Goal: Task Accomplishment & Management: Manage account settings

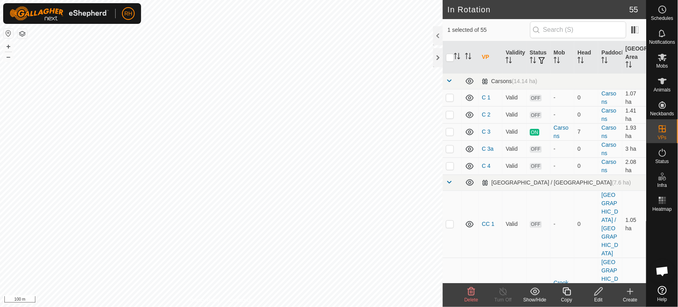
click at [569, 293] on icon at bounding box center [567, 291] width 10 height 10
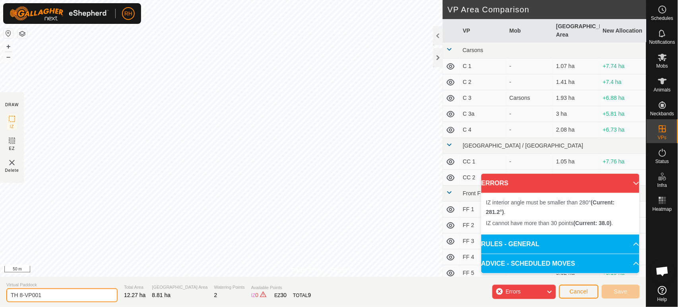
click at [54, 296] on input "TH 8-VP001" at bounding box center [61, 295] width 111 height 14
type input "TH - FF OPEN"
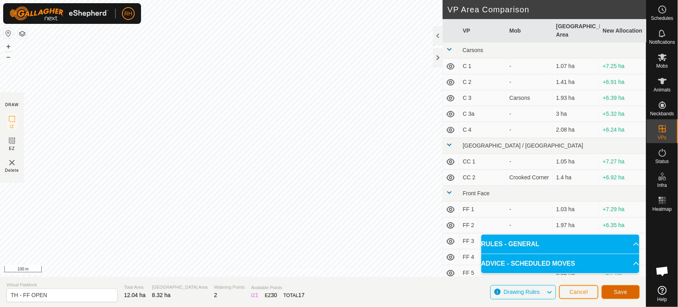
click at [620, 293] on span "Save" at bounding box center [621, 291] width 14 height 6
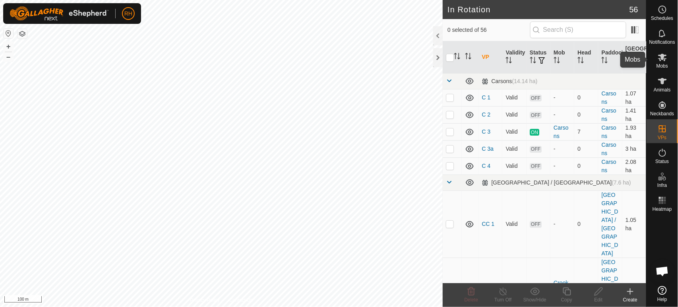
click at [661, 60] on icon at bounding box center [662, 58] width 9 height 8
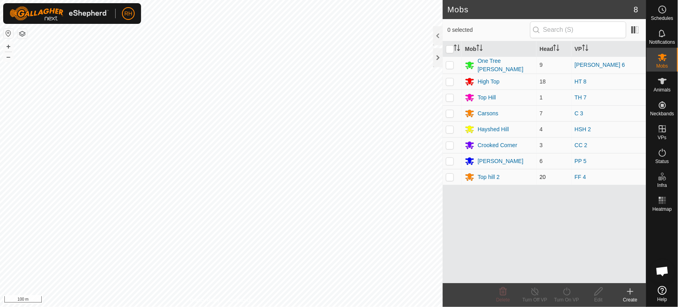
click at [449, 176] on p-checkbox at bounding box center [450, 177] width 8 height 6
checkbox input "true"
click at [567, 290] on icon at bounding box center [567, 291] width 10 height 10
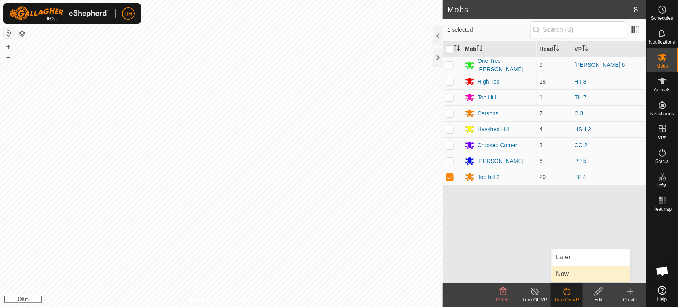
click at [568, 273] on link "Now" at bounding box center [590, 274] width 79 height 16
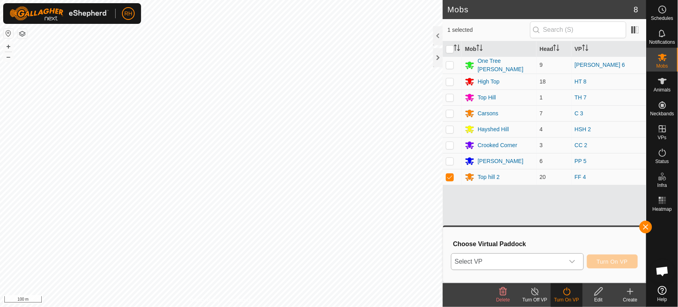
click at [571, 259] on icon "dropdown trigger" at bounding box center [572, 261] width 6 height 6
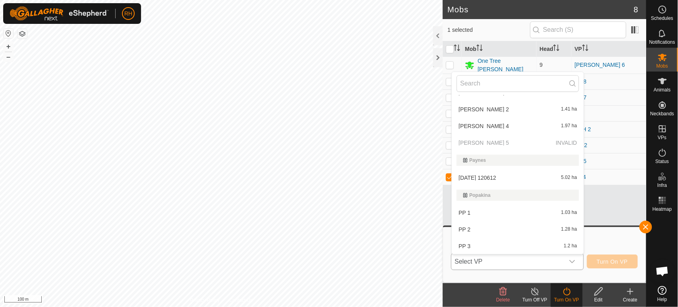
scroll to position [883, 0]
click at [483, 207] on li "TH - FF OPEN 8.32 ha" at bounding box center [518, 212] width 132 height 16
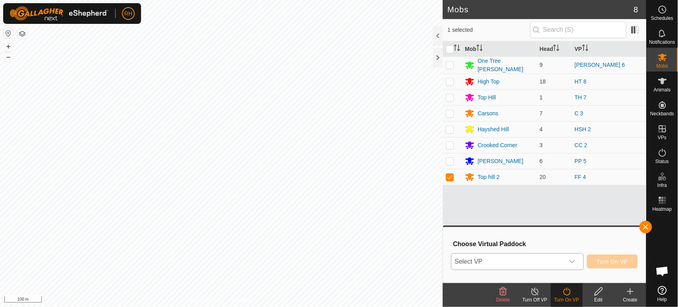
click at [483, 218] on span "TH - FF OPEN" at bounding box center [476, 220] width 37 height 4
click at [617, 261] on span "Turn On VP" at bounding box center [612, 261] width 31 height 6
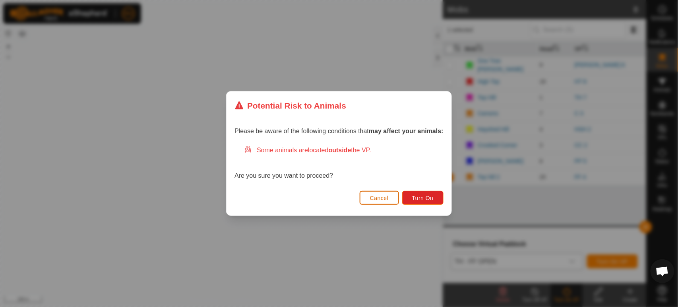
click at [391, 199] on button "Cancel" at bounding box center [379, 198] width 39 height 14
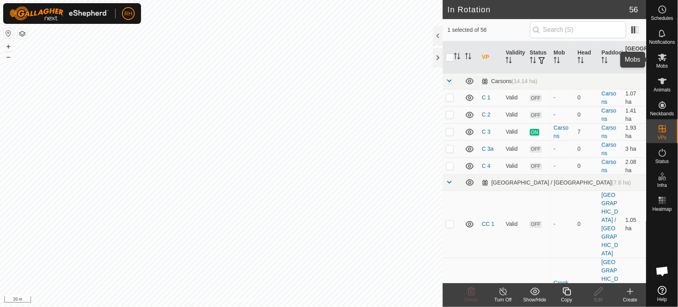
click at [661, 63] on es-mob-svg-icon at bounding box center [662, 57] width 14 height 13
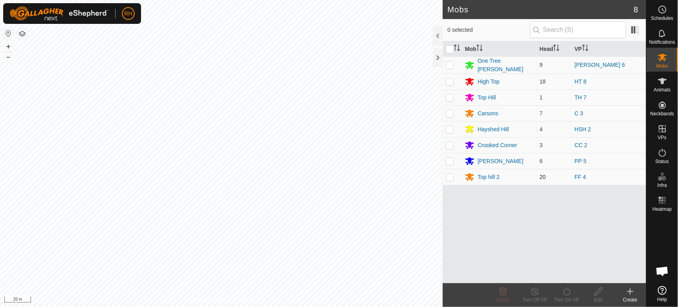
click at [448, 176] on p-checkbox at bounding box center [450, 177] width 8 height 6
click at [448, 175] on p-checkbox at bounding box center [450, 177] width 8 height 6
checkbox input "true"
click at [567, 292] on icon at bounding box center [567, 291] width 10 height 10
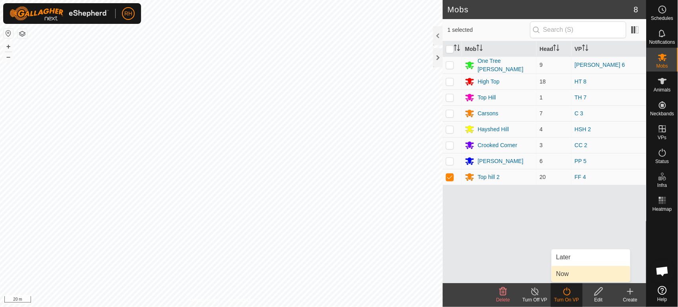
click at [570, 273] on link "Now" at bounding box center [590, 274] width 79 height 16
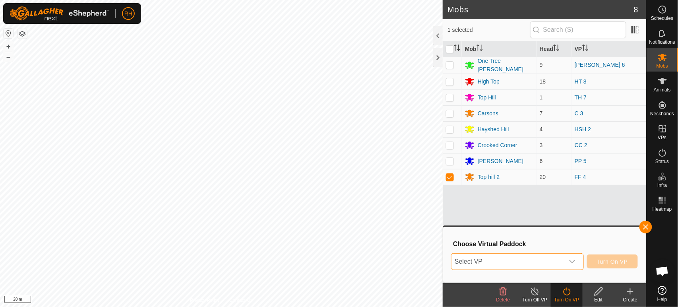
click at [516, 261] on span "Select VP" at bounding box center [507, 261] width 112 height 16
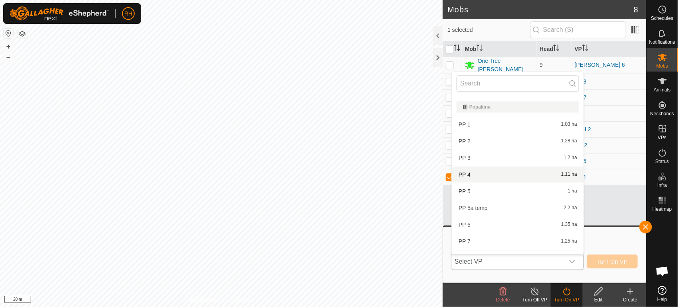
scroll to position [971, 0]
click at [481, 116] on li "TH - FF OPEN 8.32 ha" at bounding box center [518, 124] width 132 height 16
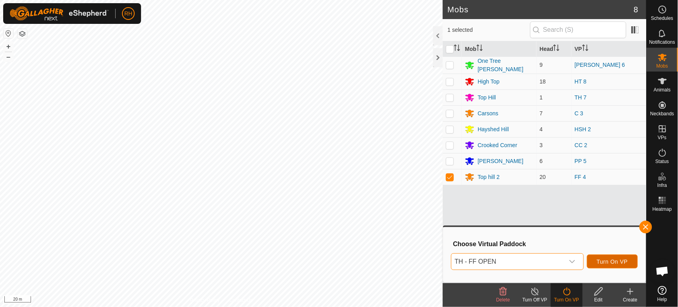
click at [611, 260] on span "Turn On VP" at bounding box center [612, 261] width 31 height 6
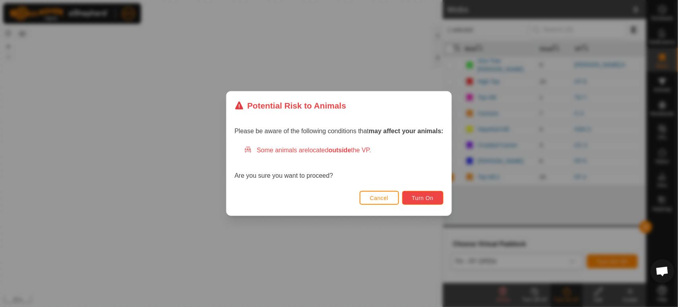
click at [431, 196] on span "Turn On" at bounding box center [422, 198] width 21 height 6
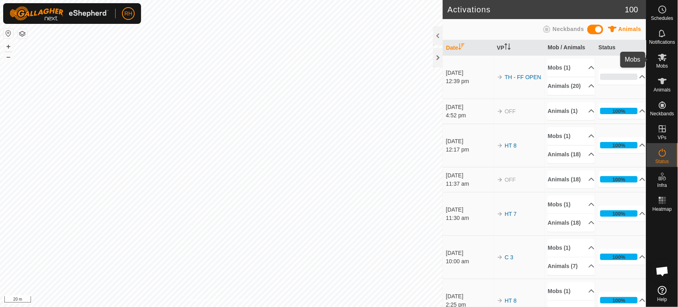
click at [658, 59] on icon at bounding box center [663, 57] width 10 height 10
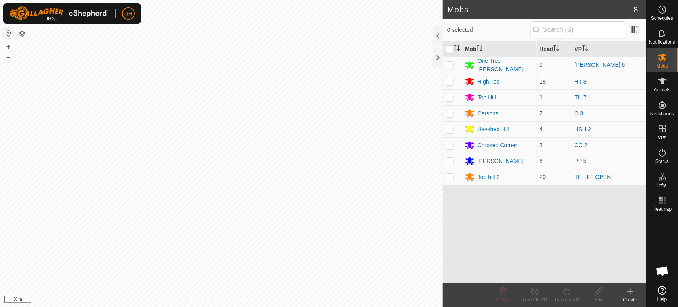
click at [449, 96] on p-checkbox at bounding box center [450, 97] width 8 height 6
checkbox input "true"
click at [566, 291] on icon at bounding box center [567, 291] width 10 height 10
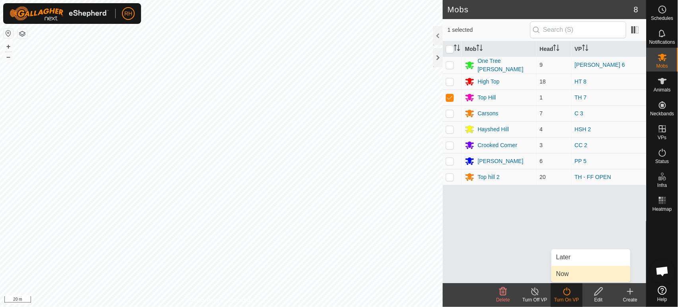
click at [564, 274] on link "Now" at bounding box center [590, 274] width 79 height 16
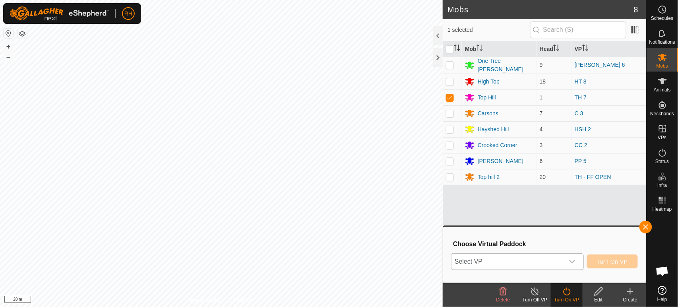
click at [574, 260] on icon "dropdown trigger" at bounding box center [572, 261] width 6 height 3
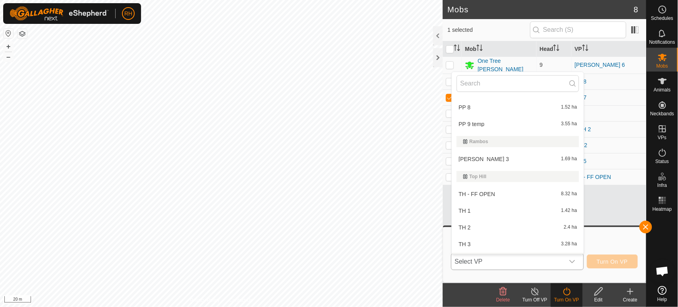
scroll to position [861, 0]
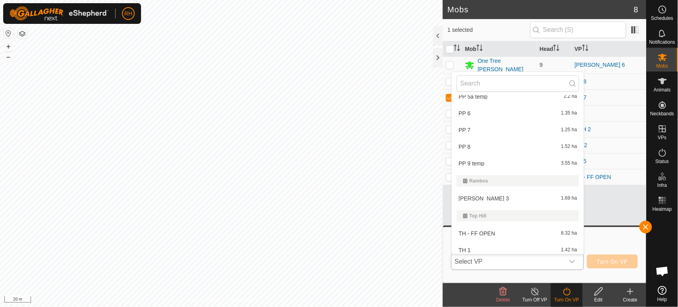
click at [502, 226] on li "TH - FF OPEN 8.32 ha" at bounding box center [518, 233] width 132 height 16
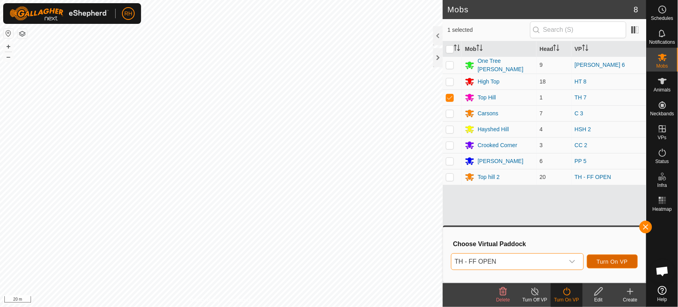
click at [615, 261] on span "Turn On VP" at bounding box center [612, 261] width 31 height 6
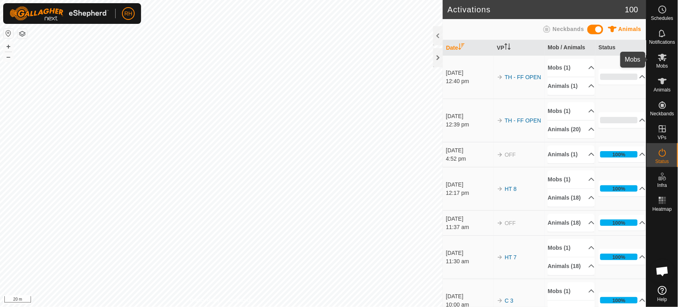
click at [662, 58] on icon at bounding box center [662, 58] width 9 height 8
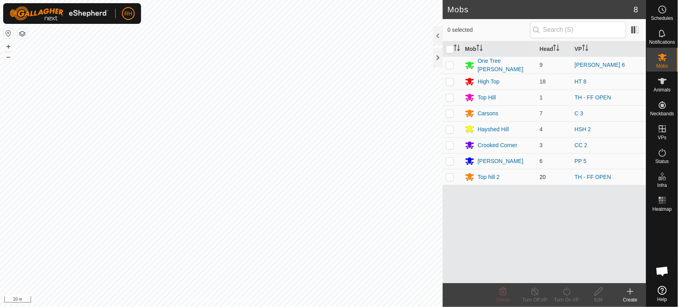
click at [450, 176] on p-checkbox at bounding box center [450, 177] width 8 height 6
checkbox input "true"
click at [601, 291] on icon at bounding box center [599, 291] width 10 height 10
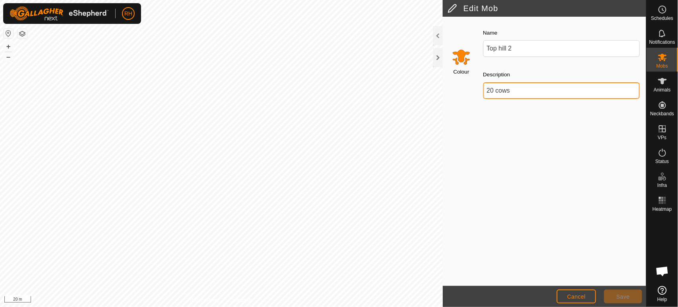
click at [494, 92] on input "20 cows" at bounding box center [561, 90] width 157 height 17
type input "19 cows"
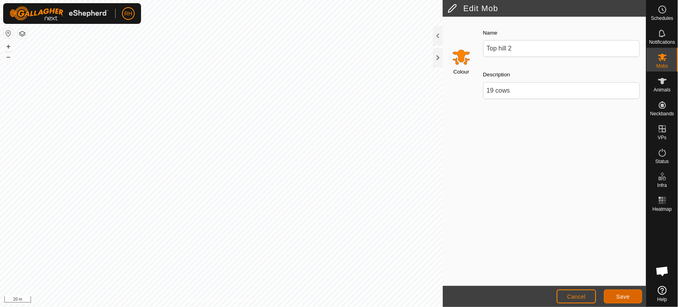
click at [623, 294] on span "Save" at bounding box center [623, 296] width 14 height 6
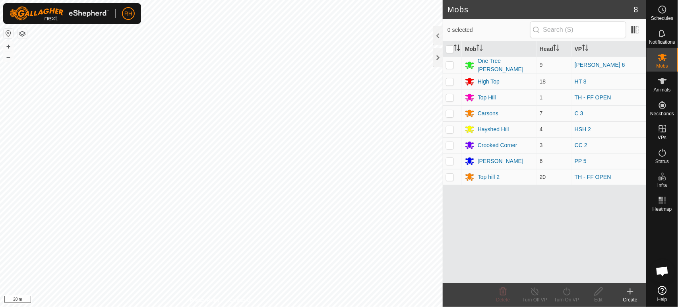
click at [451, 174] on p-checkbox at bounding box center [450, 177] width 8 height 6
checkbox input "true"
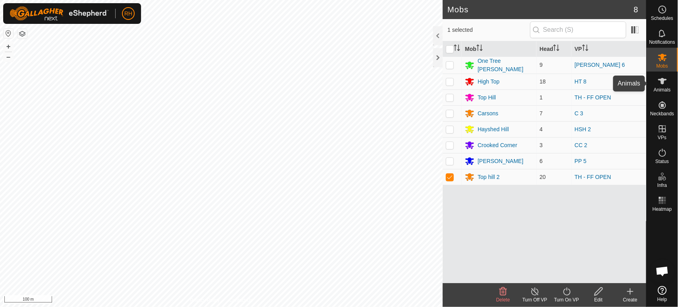
click at [668, 86] on es-animals-svg-icon at bounding box center [662, 81] width 14 height 13
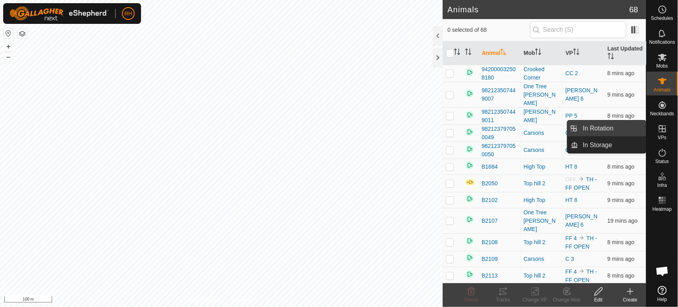
click at [607, 129] on span "In Rotation" at bounding box center [598, 129] width 31 height 10
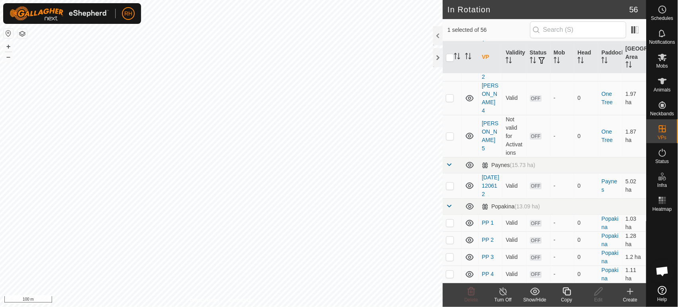
scroll to position [1060, 0]
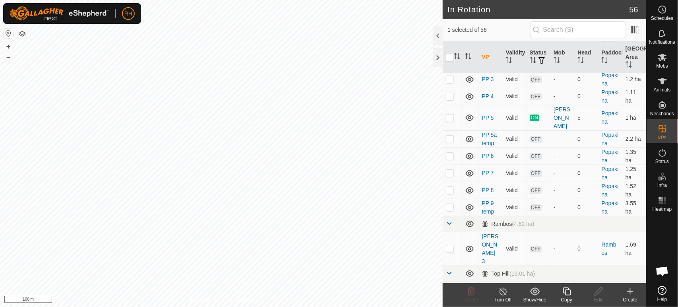
checkbox input "true"
click at [449, 291] on p-checkbox at bounding box center [450, 294] width 8 height 6
click at [448, 291] on p-checkbox at bounding box center [450, 294] width 8 height 6
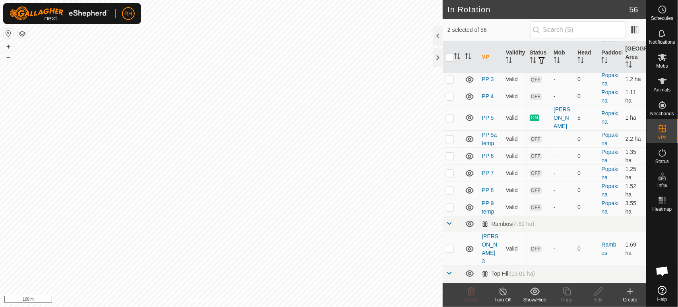
checkbox input "false"
click at [506, 294] on icon at bounding box center [503, 291] width 10 height 10
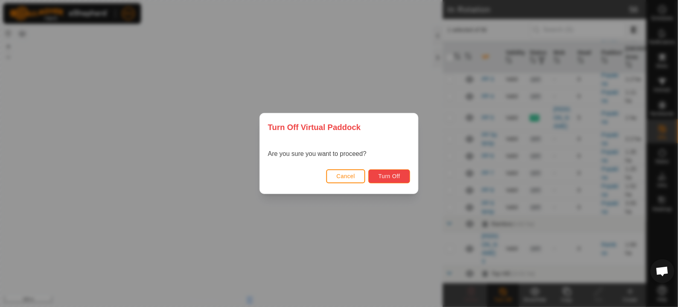
click at [389, 176] on span "Turn Off" at bounding box center [389, 176] width 22 height 6
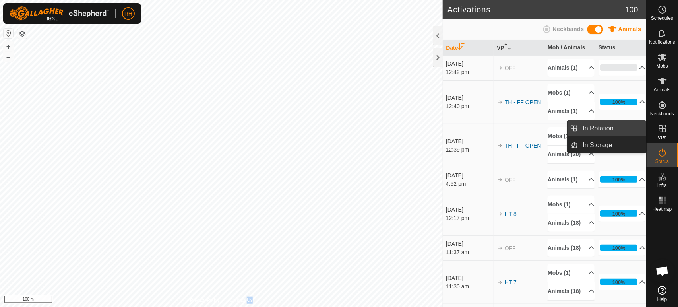
click at [602, 126] on link "In Rotation" at bounding box center [612, 128] width 68 height 16
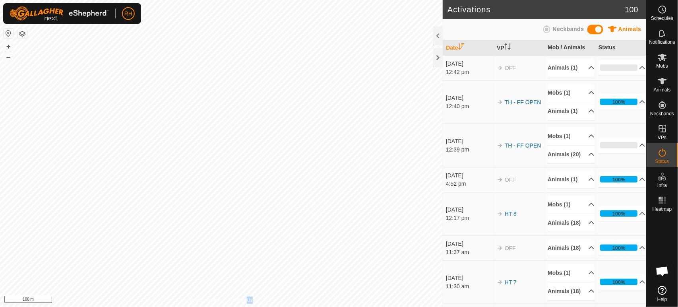
click at [602, 126] on span "In Rotation" at bounding box center [598, 129] width 31 height 10
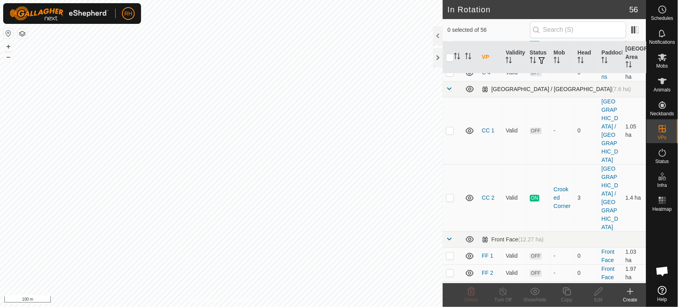
scroll to position [220, 0]
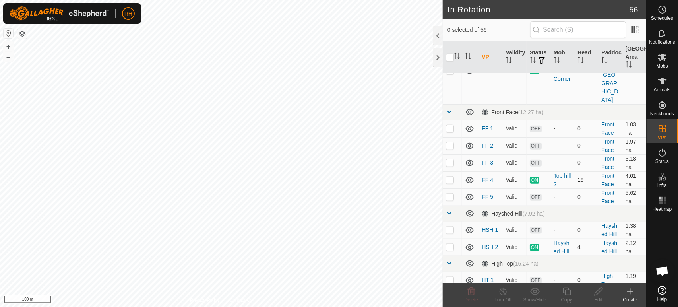
click at [449, 176] on p-checkbox at bounding box center [450, 179] width 8 height 6
checkbox input "true"
click at [501, 292] on icon at bounding box center [503, 291] width 10 height 10
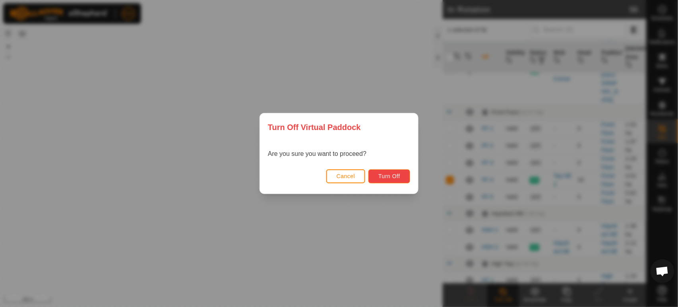
click at [394, 176] on span "Turn Off" at bounding box center [389, 176] width 22 height 6
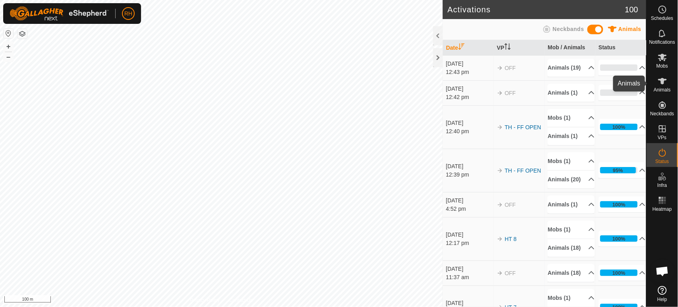
click at [662, 79] on icon at bounding box center [662, 81] width 9 height 6
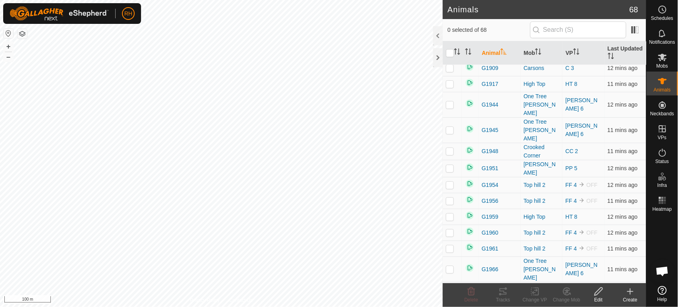
scroll to position [351, 0]
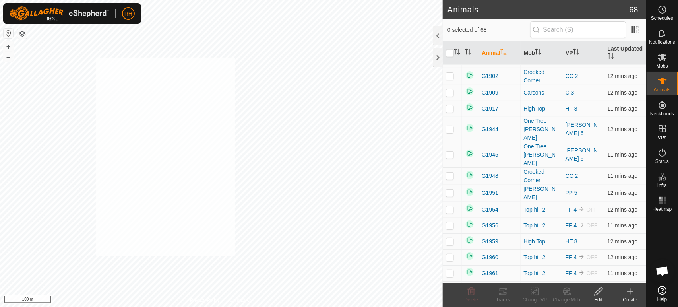
click at [96, 255] on div "+ – ⇧ i 100 m" at bounding box center [221, 153] width 443 height 307
checkbox input "true"
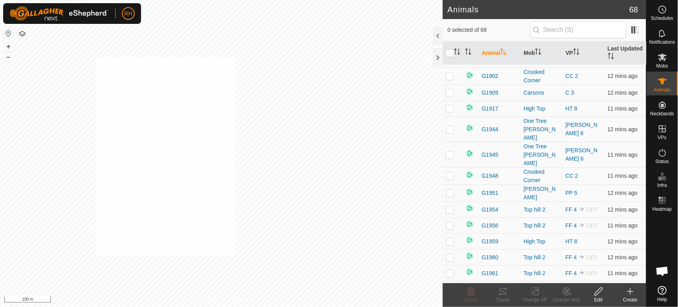
checkbox input "true"
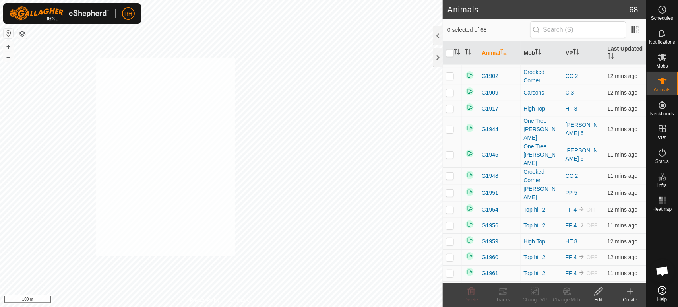
checkbox input "true"
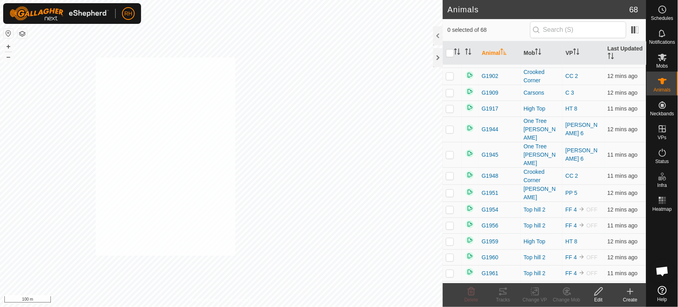
checkbox input "true"
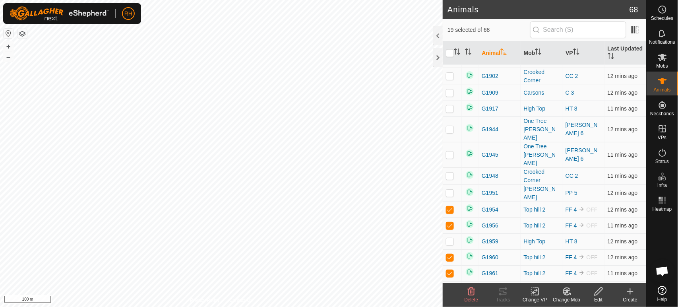
click at [568, 290] on icon at bounding box center [567, 291] width 10 height 10
click at [578, 256] on link "Choose Mob..." at bounding box center [590, 257] width 79 height 16
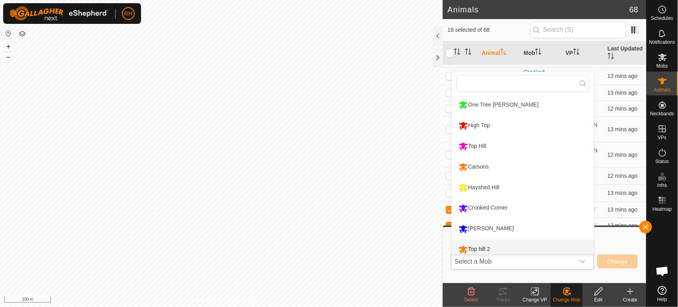
scroll to position [6, 0]
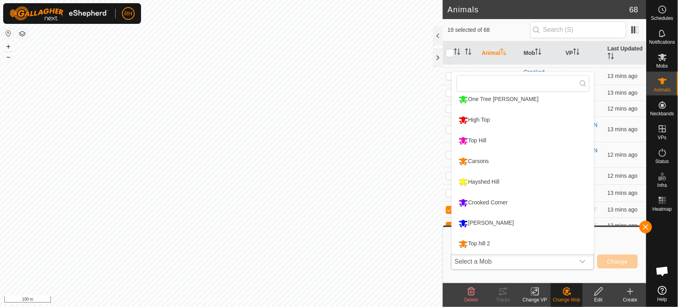
click at [477, 141] on li "Top Hill" at bounding box center [523, 141] width 142 height 20
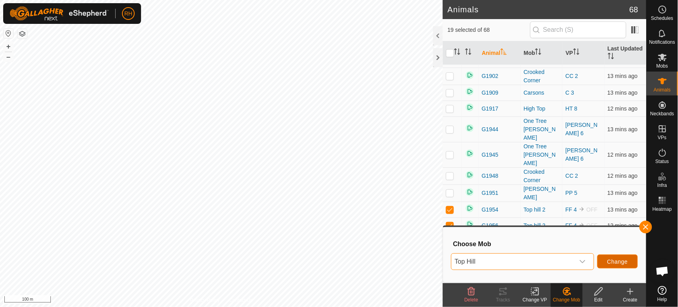
click at [617, 261] on span "Change" at bounding box center [617, 261] width 21 height 6
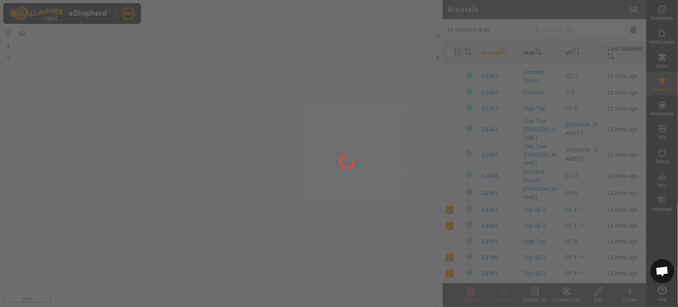
checkbox input "false"
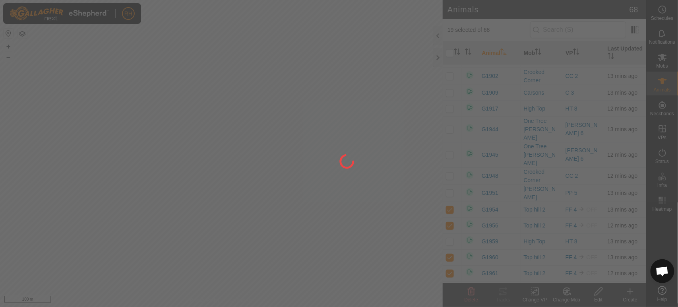
checkbox input "false"
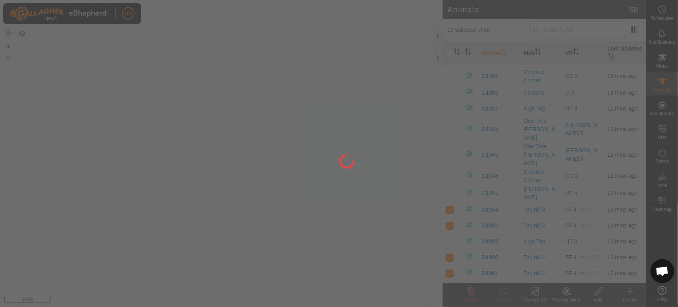
checkbox input "false"
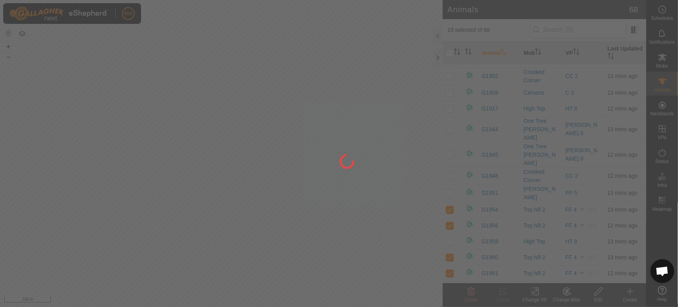
checkbox input "false"
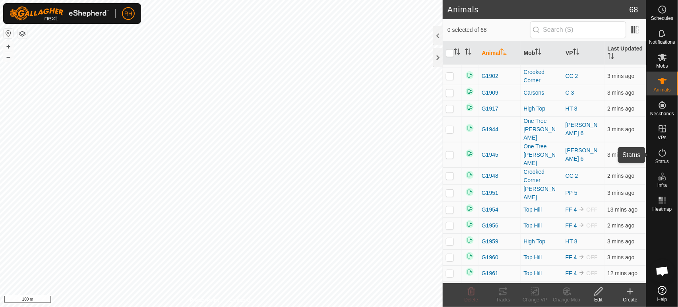
click at [663, 153] on icon at bounding box center [663, 153] width 10 height 10
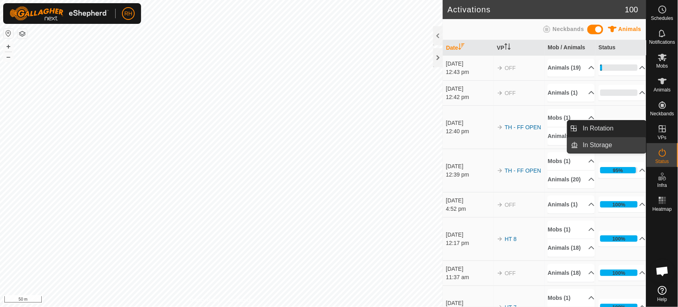
click at [608, 146] on link "In Storage" at bounding box center [612, 145] width 68 height 16
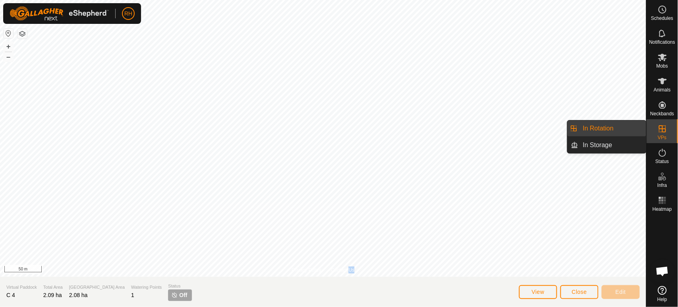
click at [610, 128] on link "In Rotation" at bounding box center [612, 128] width 68 height 16
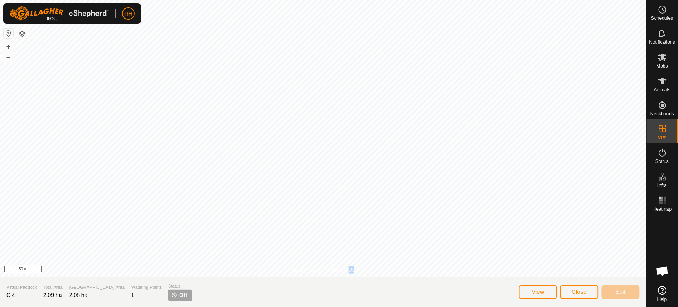
click at [646, 306] on p-menu "In Rotation In Storage" at bounding box center [646, 307] width 0 height 0
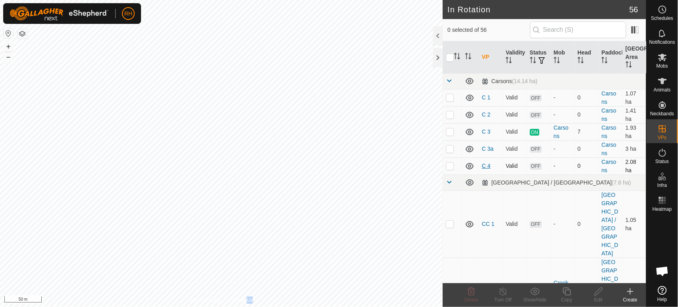
checkbox input "true"
click at [566, 292] on icon at bounding box center [567, 291] width 10 height 10
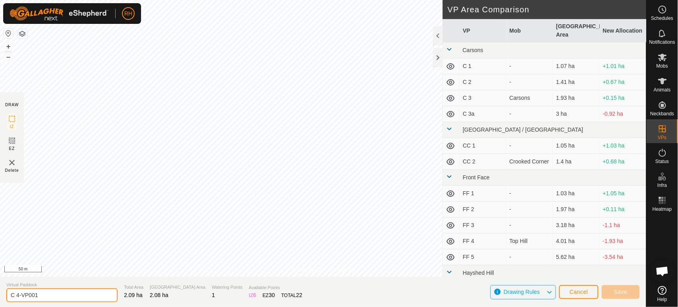
click at [43, 296] on input "C 4-VP001" at bounding box center [61, 295] width 111 height 14
type input "C (calving) 4"
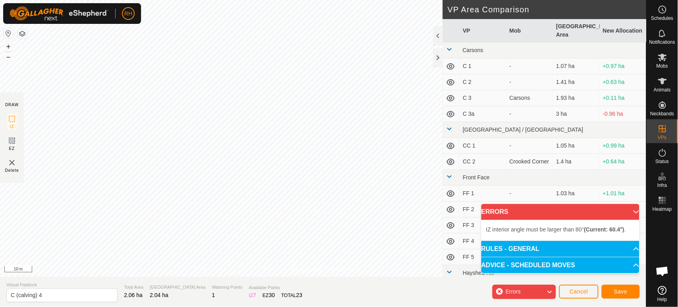
click at [163, 284] on div "Privacy Policy Contact Us Status: OFF Type: Inclusion Zone + – ⇧ i 10 m DRAW IZ…" at bounding box center [323, 153] width 646 height 307
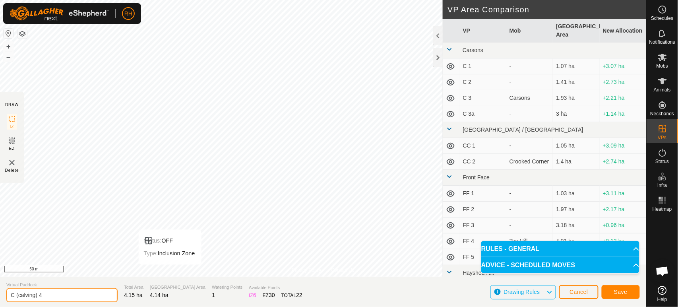
drag, startPoint x: 39, startPoint y: 296, endPoint x: 1, endPoint y: 300, distance: 38.4
click at [1, 300] on section "Virtual Paddock C (calving) 4 Total Area 4.15 ha Grazing Area 4.14 ha Watering …" at bounding box center [323, 292] width 646 height 30
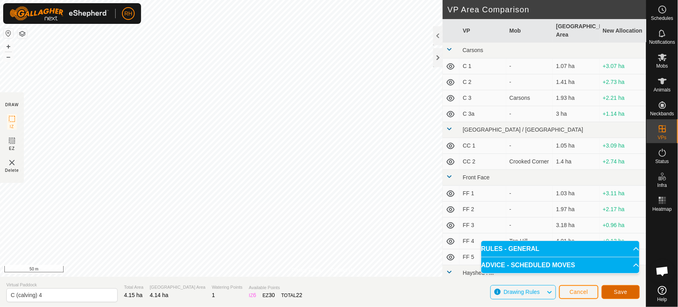
click at [610, 290] on button "Save" at bounding box center [621, 292] width 38 height 14
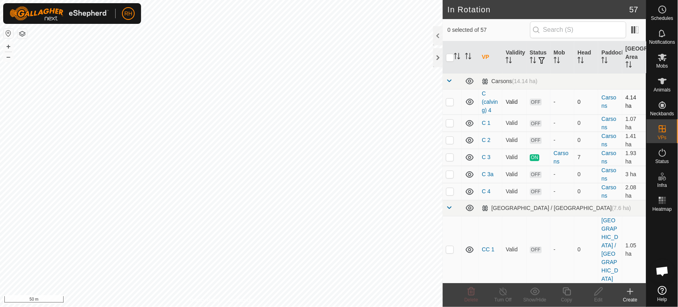
click at [450, 101] on p-checkbox at bounding box center [450, 102] width 8 height 6
checkbox input "false"
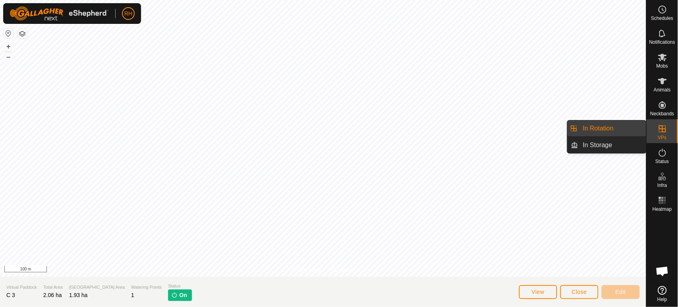
click at [595, 130] on link "In Rotation" at bounding box center [612, 128] width 68 height 16
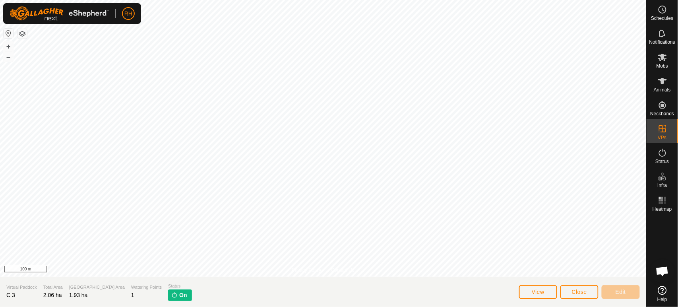
click at [646, 306] on p-menu "In Rotation In Storage" at bounding box center [646, 307] width 0 height 0
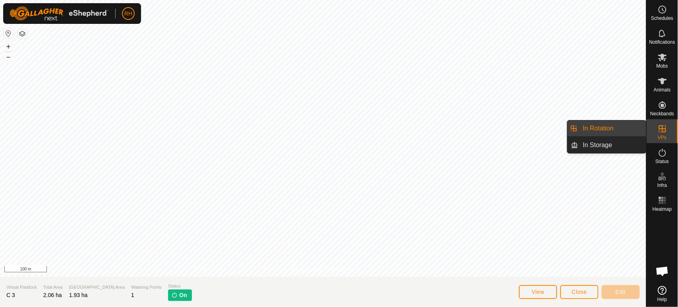
click at [618, 127] on link "In Rotation" at bounding box center [612, 128] width 68 height 16
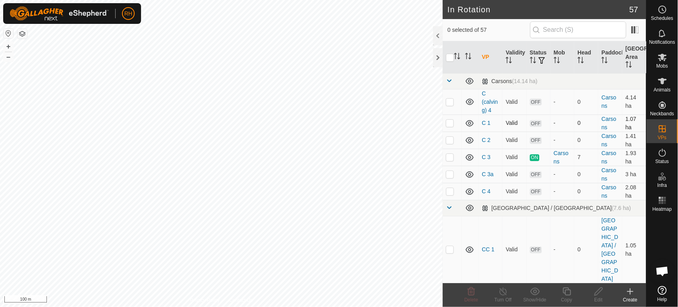
click at [451, 123] on p-checkbox at bounding box center [450, 123] width 8 height 6
click at [451, 124] on p-checkbox at bounding box center [450, 123] width 8 height 6
checkbox input "false"
click at [448, 141] on p-checkbox at bounding box center [450, 140] width 8 height 6
checkbox input "true"
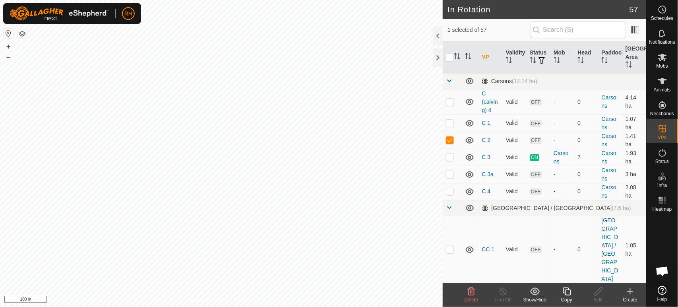
click at [566, 292] on icon at bounding box center [567, 291] width 8 height 8
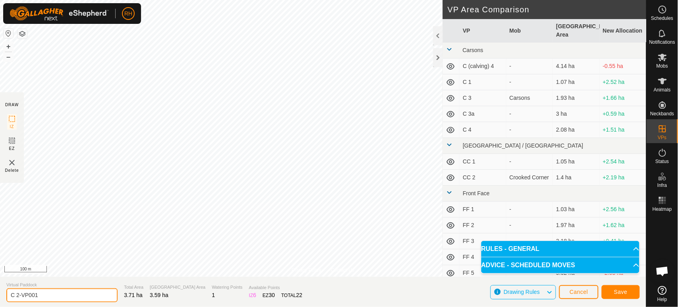
click at [16, 295] on input "C 2-VP001" at bounding box center [61, 295] width 111 height 14
paste input "C (calving)"
click at [17, 294] on input "C C (calving) 2" at bounding box center [61, 295] width 111 height 14
type input "C (calving) 2"
click at [621, 288] on span "Save" at bounding box center [621, 291] width 14 height 6
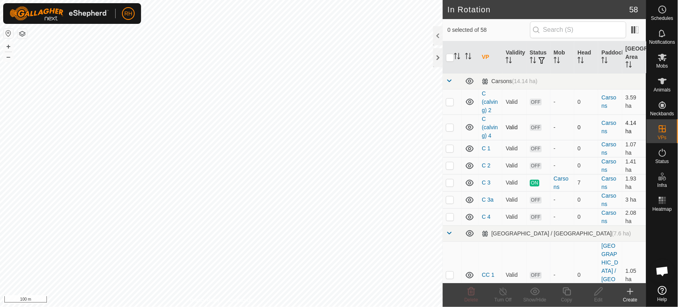
click at [450, 128] on p-checkbox at bounding box center [450, 127] width 8 height 6
click at [451, 128] on p-checkbox at bounding box center [450, 127] width 8 height 6
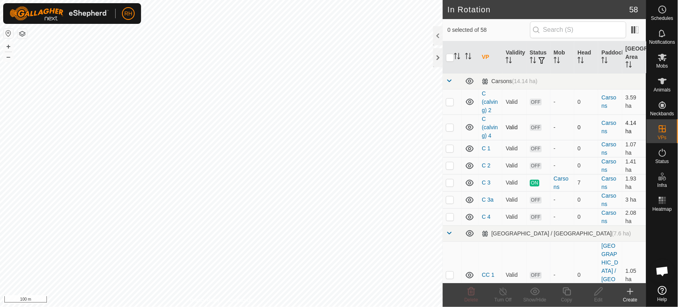
checkbox input "true"
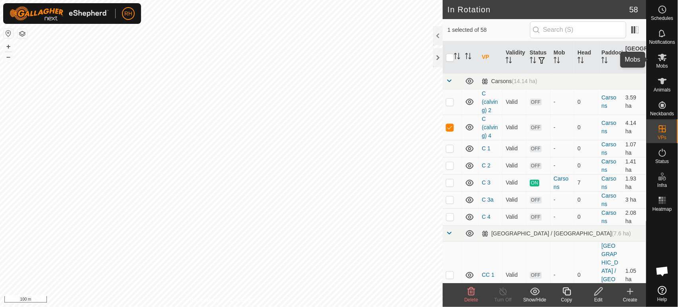
click at [666, 61] on icon at bounding box center [663, 57] width 10 height 10
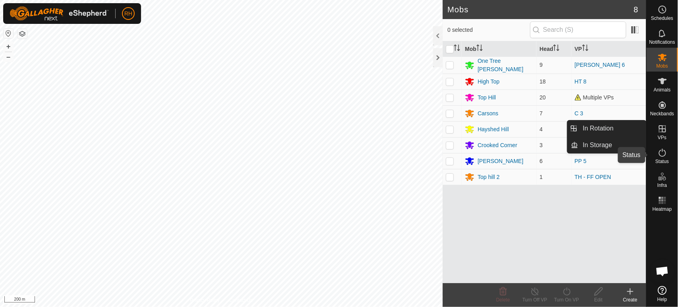
click at [662, 155] on icon at bounding box center [663, 153] width 10 height 10
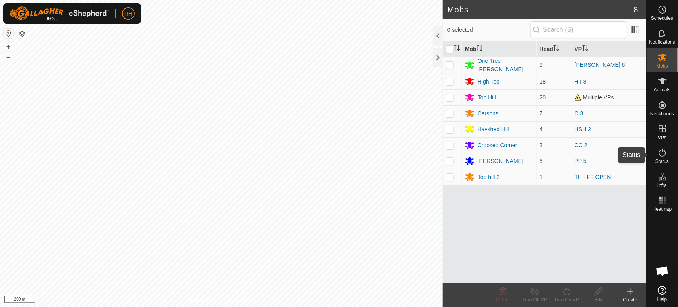
click at [662, 155] on icon at bounding box center [663, 153] width 10 height 10
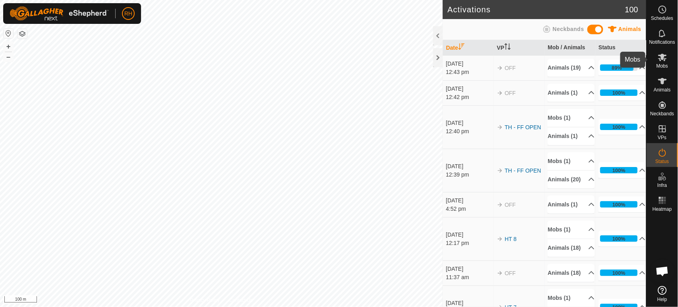
click at [663, 60] on icon at bounding box center [663, 57] width 10 height 10
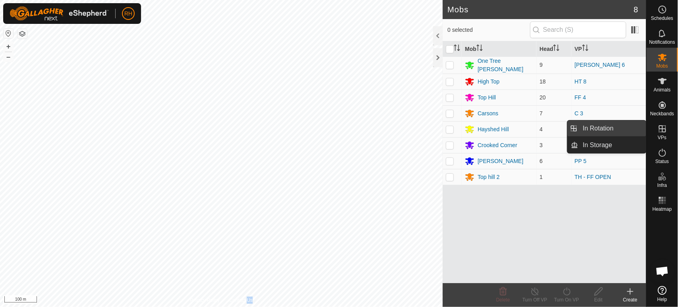
click at [612, 128] on link "In Rotation" at bounding box center [612, 128] width 68 height 16
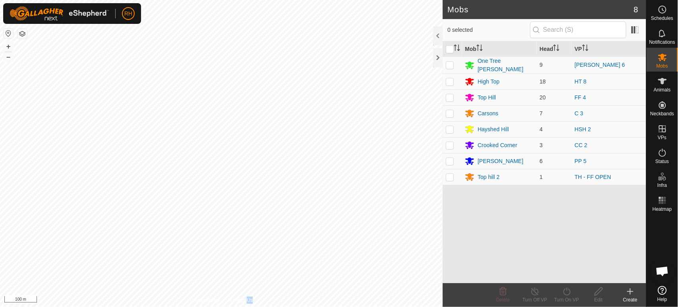
click at [646, 306] on p-menu "In Rotation In Storage" at bounding box center [646, 307] width 0 height 0
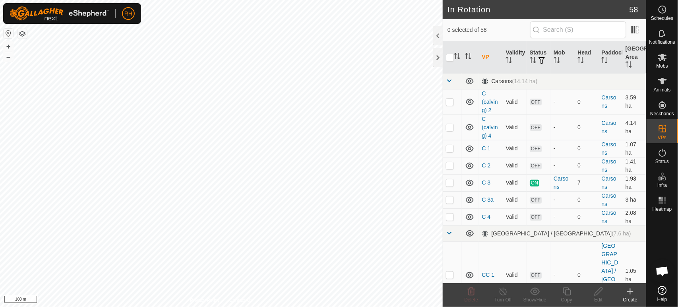
click at [449, 182] on p-checkbox at bounding box center [450, 182] width 8 height 6
click at [450, 181] on p-checkbox at bounding box center [450, 182] width 8 height 6
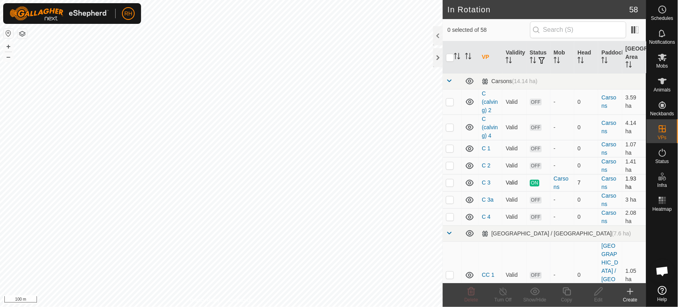
checkbox input "true"
click at [503, 292] on line at bounding box center [503, 291] width 6 height 6
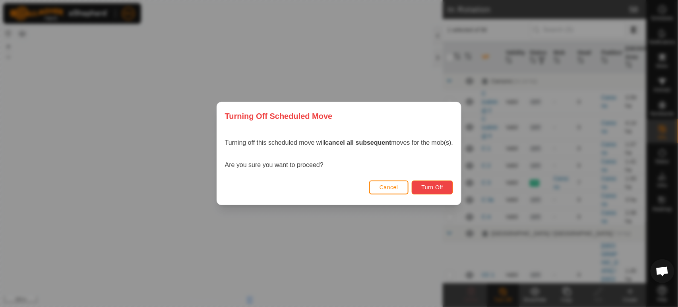
click at [436, 185] on span "Turn Off" at bounding box center [433, 187] width 22 height 6
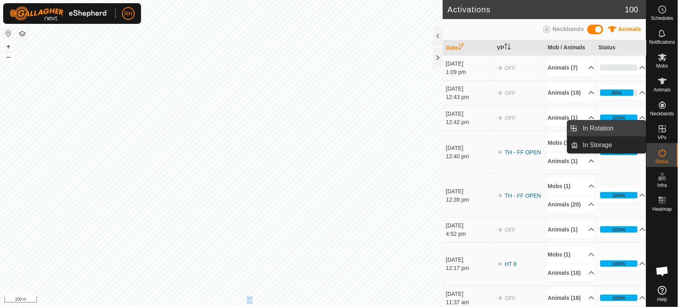
click at [596, 126] on link "In Rotation" at bounding box center [612, 128] width 68 height 16
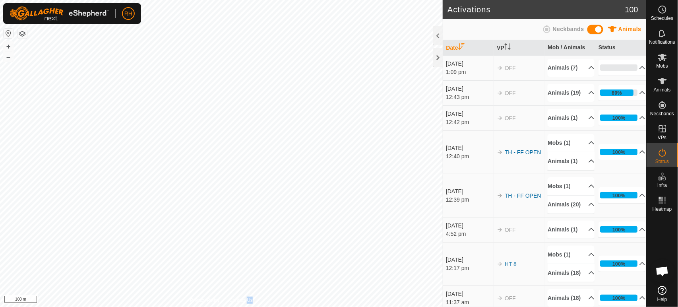
click at [646, 306] on p-menu "In Rotation In Storage" at bounding box center [646, 307] width 0 height 0
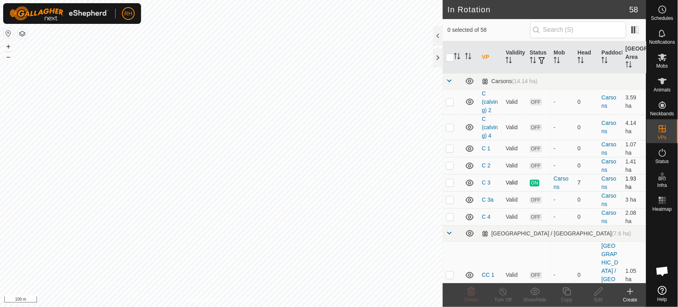
click at [450, 184] on p-checkbox at bounding box center [450, 182] width 8 height 6
checkbox input "true"
click at [568, 292] on icon at bounding box center [567, 291] width 10 height 10
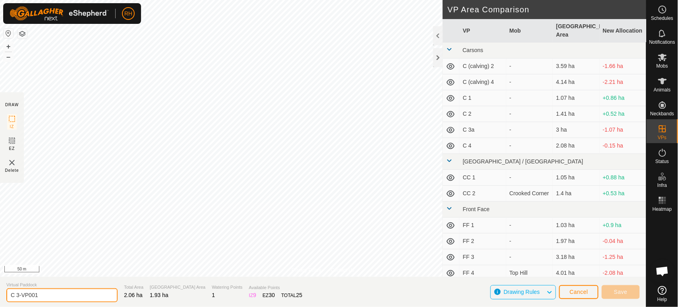
drag, startPoint x: 16, startPoint y: 293, endPoint x: 41, endPoint y: 294, distance: 25.0
click at [41, 294] on input "C 3-VP001" at bounding box center [61, 295] width 111 height 14
paste input "C (calving)"
click at [21, 293] on input "C C (calving) 3" at bounding box center [61, 295] width 111 height 14
type input "C (calving) 3"
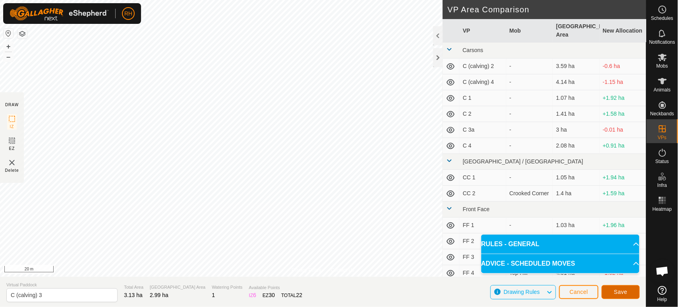
click at [614, 289] on span "Save" at bounding box center [621, 291] width 14 height 6
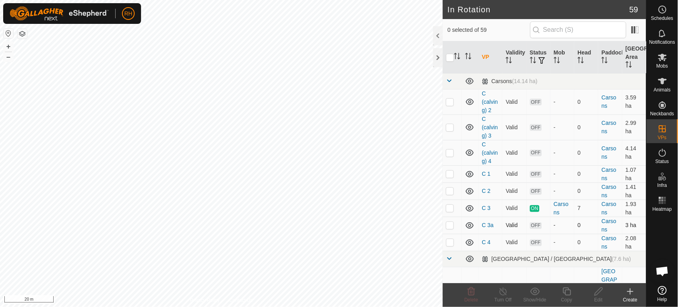
click at [450, 225] on p-checkbox at bounding box center [450, 225] width 8 height 6
click at [473, 290] on icon at bounding box center [471, 291] width 10 height 10
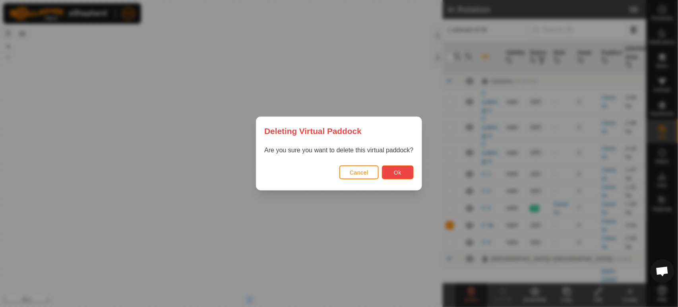
click at [402, 172] on button "Ok" at bounding box center [398, 172] width 32 height 14
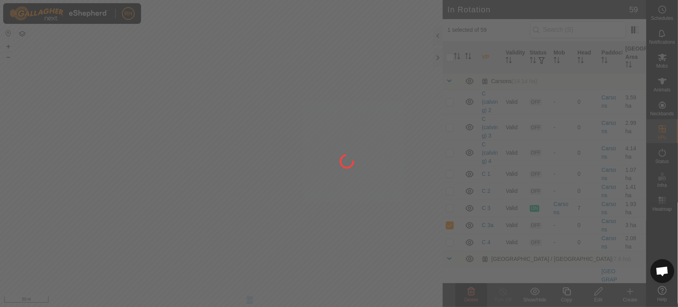
checkbox input "false"
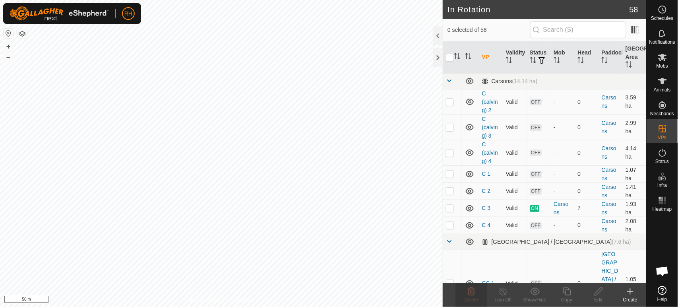
click at [449, 172] on p-checkbox at bounding box center [450, 173] width 8 height 6
checkbox input "true"
click at [567, 291] on icon at bounding box center [567, 291] width 10 height 10
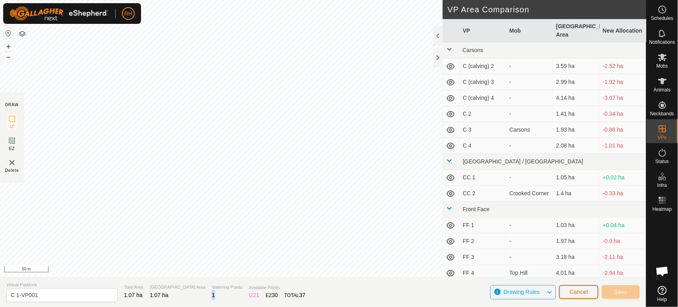
click at [568, 291] on button "Cancel" at bounding box center [578, 292] width 39 height 14
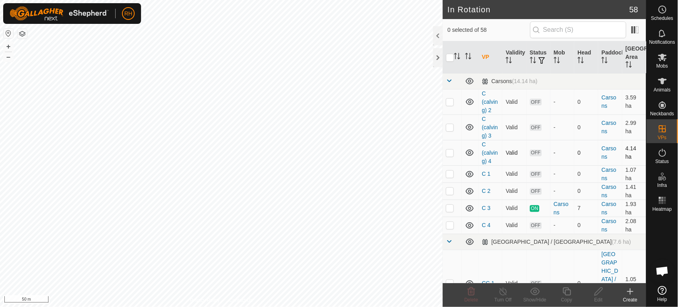
click at [449, 153] on p-checkbox at bounding box center [450, 152] width 8 height 6
click at [449, 154] on p-checkbox at bounding box center [450, 152] width 8 height 6
checkbox input "true"
click at [452, 127] on p-checkbox at bounding box center [450, 127] width 8 height 6
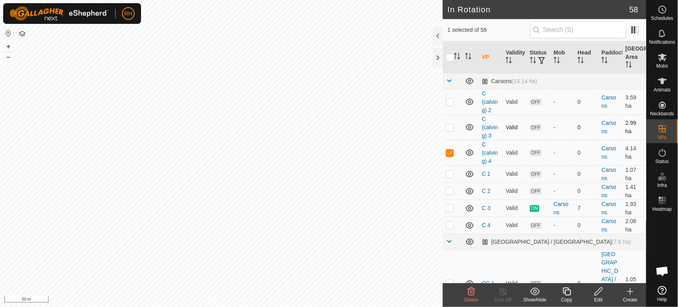
click at [452, 127] on p-checkbox at bounding box center [450, 127] width 8 height 6
click at [450, 126] on p-checkbox at bounding box center [450, 127] width 8 height 6
checkbox input "true"
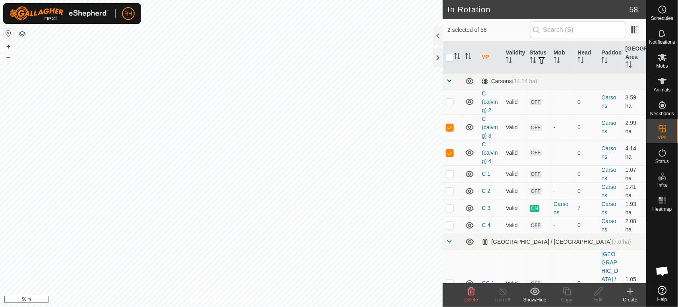
click at [449, 153] on p-checkbox at bounding box center [450, 152] width 8 height 6
checkbox input "false"
click at [450, 103] on p-checkbox at bounding box center [450, 102] width 8 height 6
checkbox input "false"
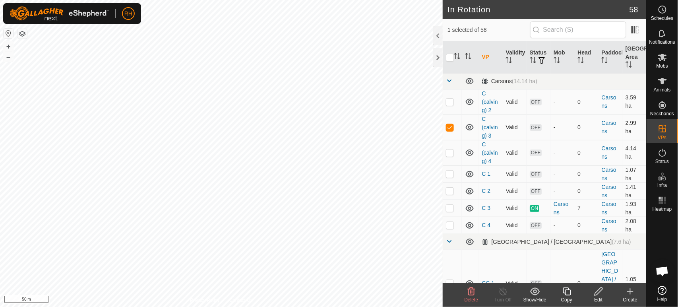
click at [449, 127] on p-checkbox at bounding box center [450, 127] width 8 height 6
checkbox input "false"
click at [451, 102] on p-checkbox at bounding box center [450, 102] width 8 height 6
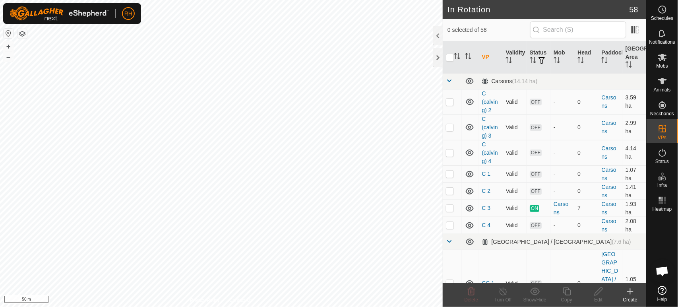
checkbox input "true"
click at [598, 291] on icon at bounding box center [599, 291] width 10 height 10
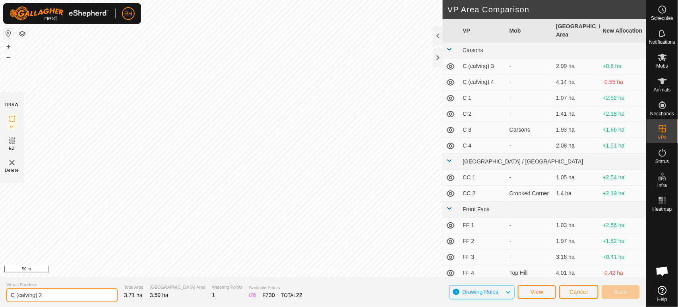
click at [56, 291] on input "C (calving) 2" at bounding box center [61, 295] width 111 height 14
type input "C (calving)"
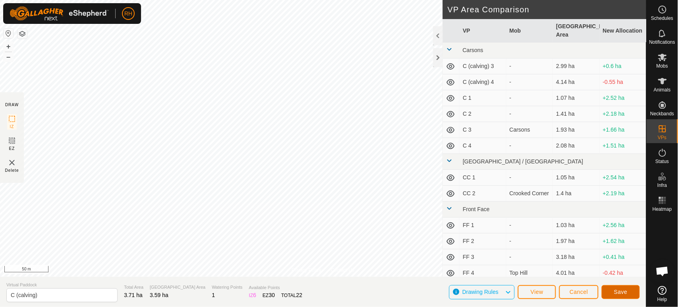
click at [617, 292] on span "Save" at bounding box center [621, 291] width 14 height 6
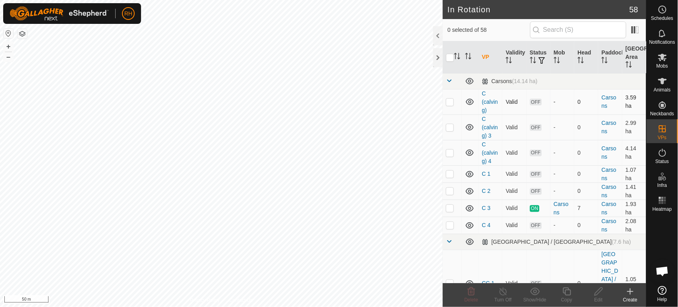
click at [449, 101] on p-checkbox at bounding box center [450, 102] width 8 height 6
click at [450, 101] on p-checkbox at bounding box center [450, 102] width 8 height 6
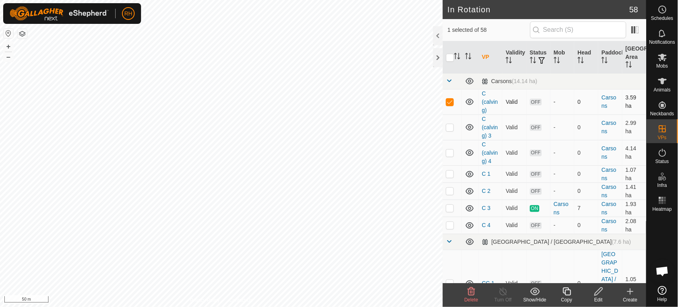
click at [449, 103] on p-checkbox at bounding box center [450, 102] width 8 height 6
checkbox input "false"
click at [449, 126] on p-checkbox at bounding box center [450, 127] width 8 height 6
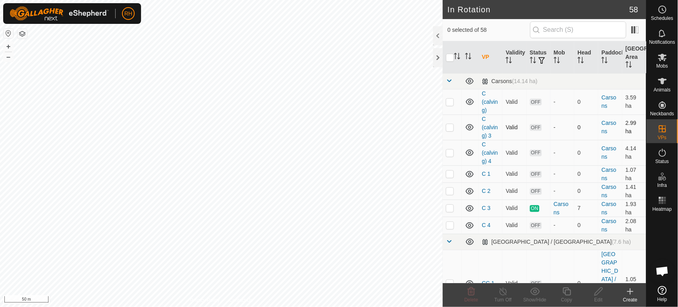
checkbox input "true"
click at [599, 292] on icon at bounding box center [598, 291] width 8 height 8
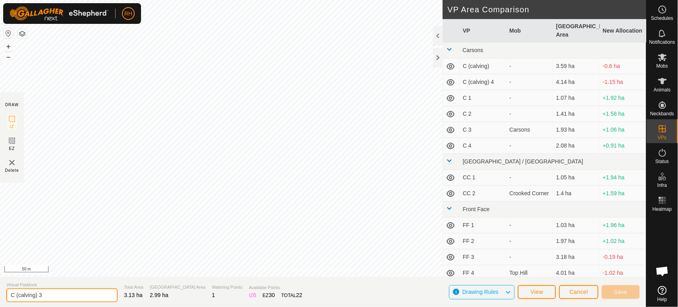
click at [50, 292] on input "C (calving) 3" at bounding box center [61, 295] width 111 height 14
type input "C (calving) 2"
click at [626, 291] on span "Save" at bounding box center [621, 291] width 14 height 6
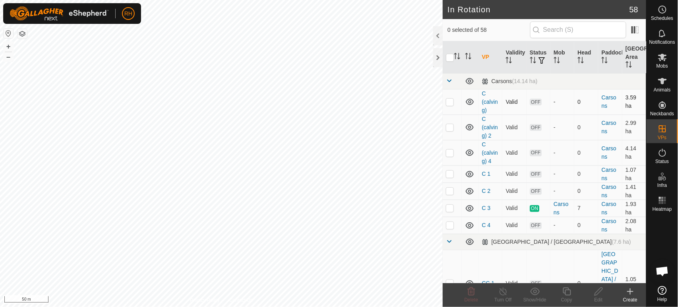
click at [451, 103] on p-checkbox at bounding box center [450, 102] width 8 height 6
checkbox input "true"
click at [596, 292] on icon at bounding box center [598, 291] width 8 height 8
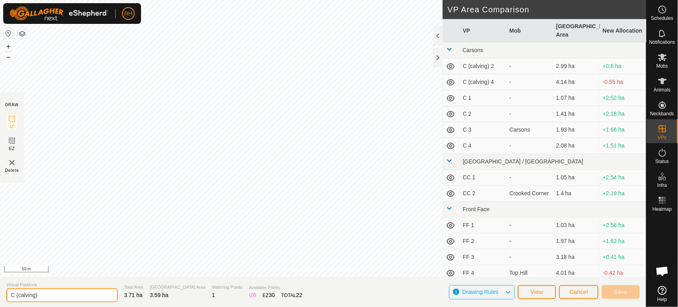
click at [40, 295] on input "C (calving)" at bounding box center [61, 295] width 111 height 14
type input "C (calving) 3"
click at [625, 291] on span "Save" at bounding box center [621, 291] width 14 height 6
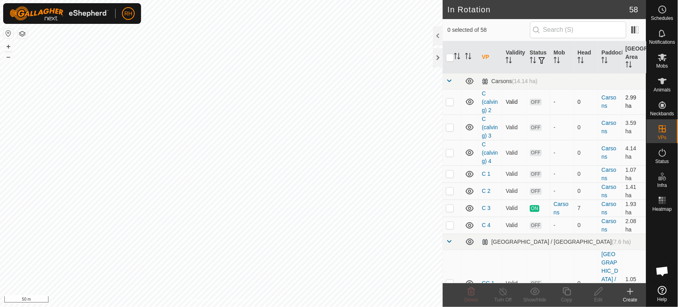
click at [452, 103] on p-checkbox at bounding box center [450, 102] width 8 height 6
click at [452, 104] on p-checkbox at bounding box center [450, 102] width 8 height 6
checkbox input "false"
click at [451, 226] on p-checkbox at bounding box center [450, 225] width 8 height 6
click at [451, 225] on p-checkbox at bounding box center [450, 225] width 8 height 6
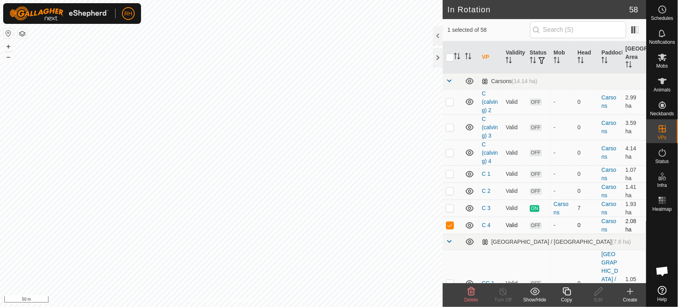
click at [451, 225] on p-checkbox at bounding box center [450, 225] width 8 height 6
click at [452, 223] on p-checkbox at bounding box center [450, 225] width 8 height 6
checkbox input "false"
click at [450, 153] on p-checkbox at bounding box center [450, 152] width 8 height 6
checkbox input "true"
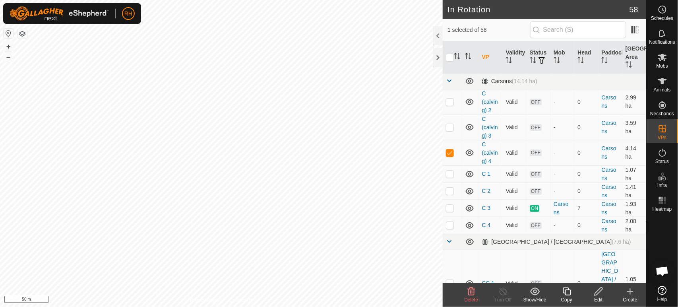
click at [598, 293] on icon at bounding box center [599, 291] width 10 height 10
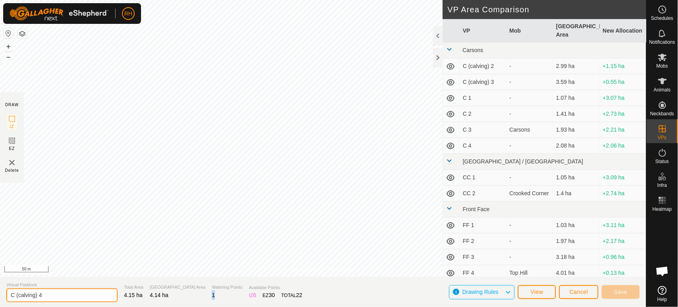
click at [75, 292] on input "C (calving) 4" at bounding box center [61, 295] width 111 height 14
type input "C (calving) 1"
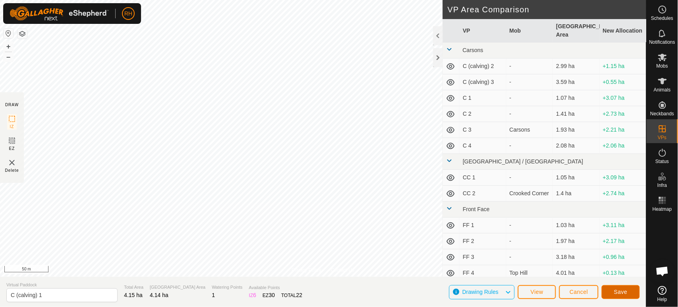
click at [619, 292] on span "Save" at bounding box center [621, 291] width 14 height 6
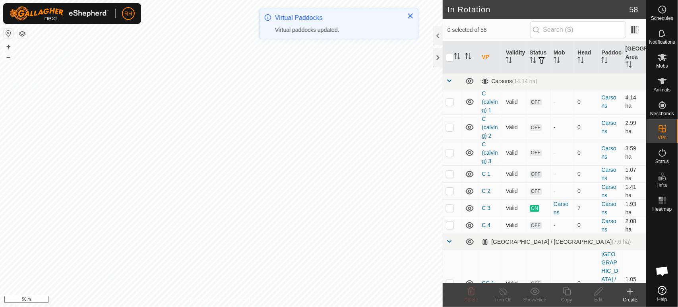
click at [449, 226] on p-checkbox at bounding box center [450, 225] width 8 height 6
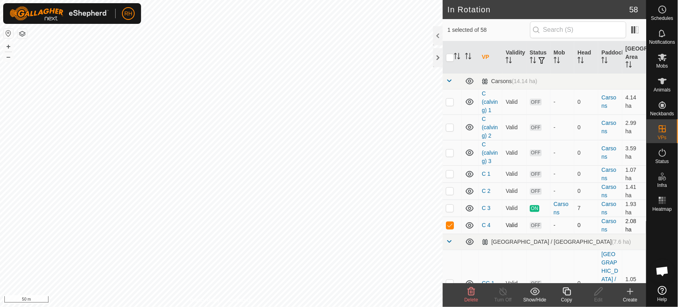
click at [452, 224] on p-checkbox at bounding box center [450, 225] width 8 height 6
click at [450, 223] on p-checkbox at bounding box center [450, 225] width 8 height 6
checkbox input "true"
click at [665, 10] on icon at bounding box center [663, 10] width 10 height 10
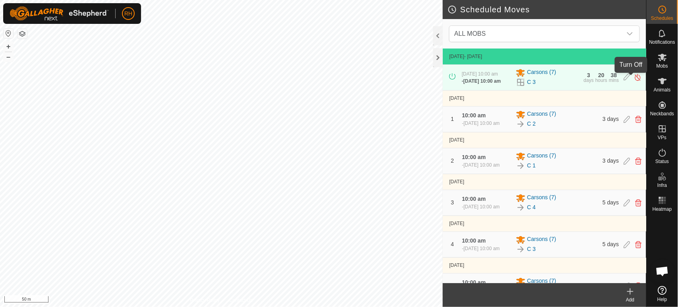
click at [634, 76] on img at bounding box center [638, 77] width 8 height 8
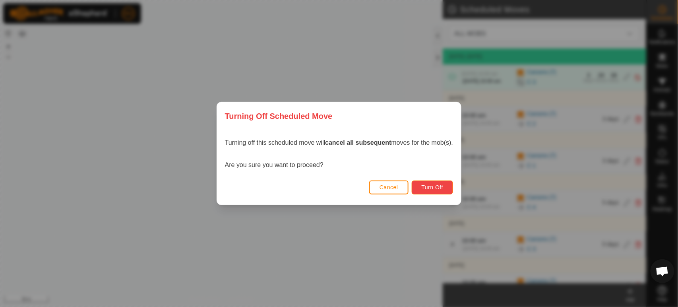
click at [431, 186] on span "Turn Off" at bounding box center [433, 187] width 22 height 6
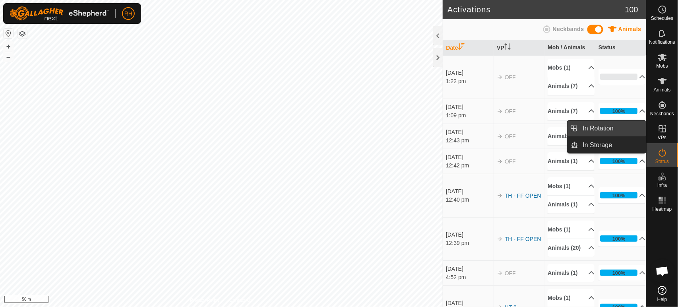
click at [598, 127] on link "In Rotation" at bounding box center [612, 128] width 68 height 16
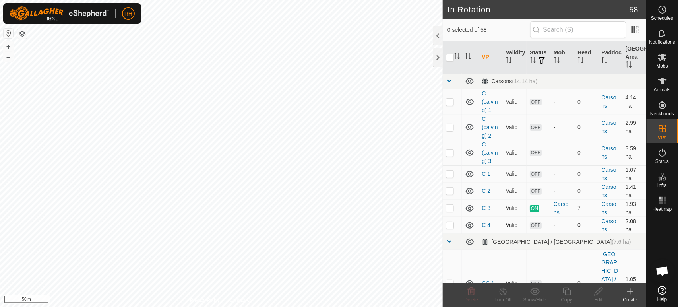
click at [449, 226] on p-checkbox at bounding box center [450, 225] width 8 height 6
checkbox input "true"
click at [600, 293] on icon at bounding box center [599, 291] width 10 height 10
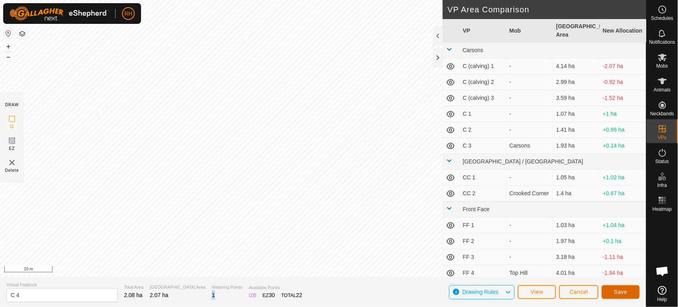
click at [622, 290] on span "Save" at bounding box center [621, 291] width 14 height 6
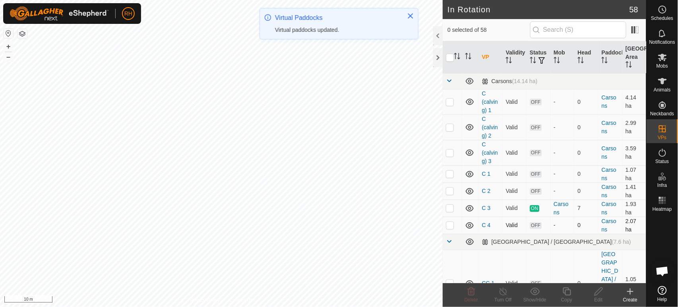
click at [451, 225] on p-checkbox at bounding box center [450, 225] width 8 height 6
checkbox input "true"
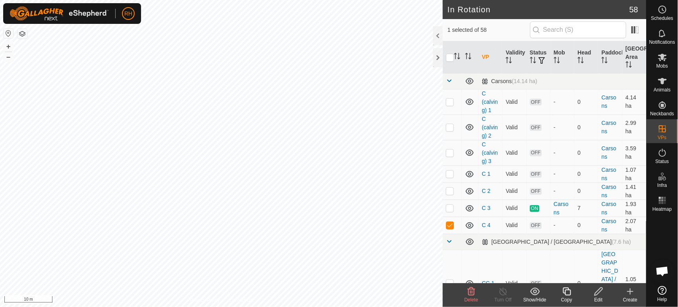
click at [566, 292] on icon at bounding box center [567, 291] width 10 height 10
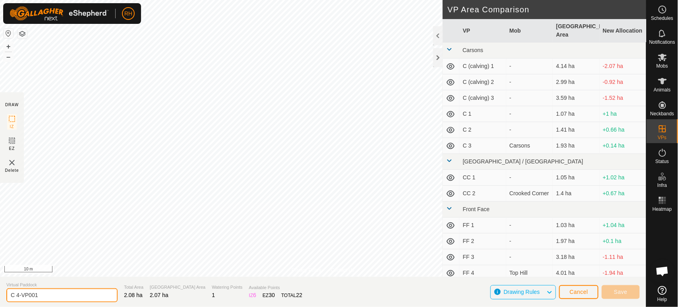
click at [39, 295] on input "C 4-VP001" at bounding box center [61, 295] width 111 height 14
paste input "C (calving)"
click at [20, 293] on input "C C (calving) 4" at bounding box center [61, 295] width 111 height 14
click at [45, 294] on input "C (calving) 4" at bounding box center [61, 295] width 111 height 14
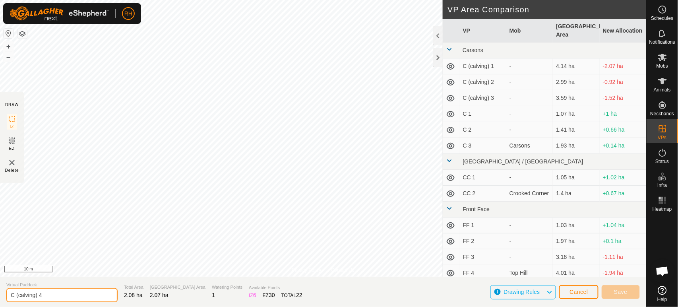
click at [46, 294] on input "C (calving) 4" at bounding box center [61, 295] width 111 height 14
type input "C (calving) 4"
click at [621, 293] on span "Save" at bounding box center [621, 291] width 14 height 6
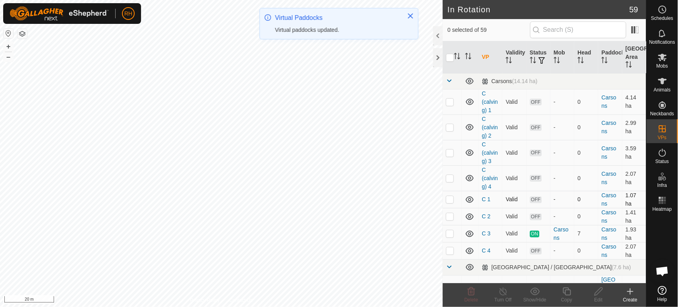
click at [448, 199] on p-checkbox at bounding box center [450, 199] width 8 height 6
checkbox input "true"
click at [449, 217] on p-checkbox at bounding box center [450, 216] width 8 height 6
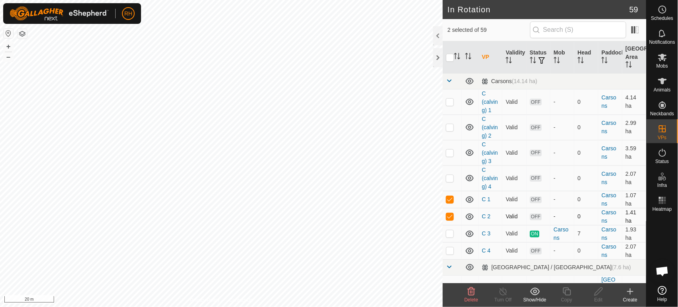
checkbox input "true"
click at [448, 234] on p-checkbox at bounding box center [450, 233] width 8 height 6
checkbox input "true"
click at [451, 202] on p-checkbox at bounding box center [450, 199] width 8 height 6
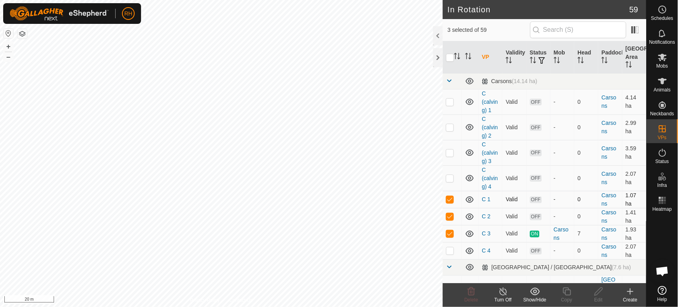
click at [451, 199] on p-checkbox at bounding box center [450, 199] width 8 height 6
checkbox input "false"
click at [451, 214] on p-checkbox at bounding box center [450, 216] width 8 height 6
checkbox input "false"
click at [502, 291] on line at bounding box center [503, 291] width 6 height 6
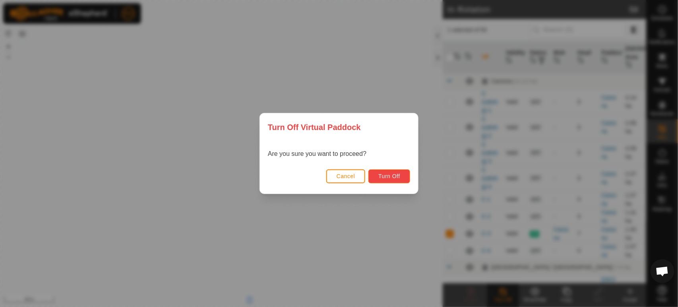
click at [393, 179] on span "Turn Off" at bounding box center [389, 176] width 22 height 6
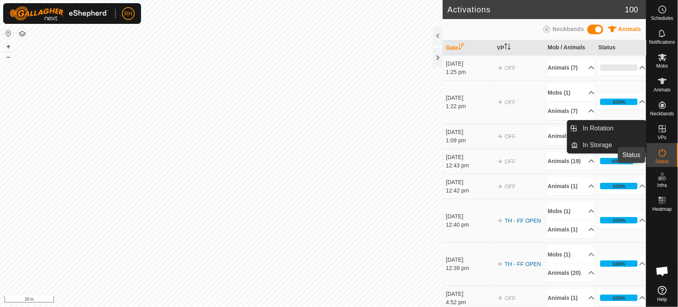
click at [661, 155] on icon at bounding box center [663, 153] width 10 height 10
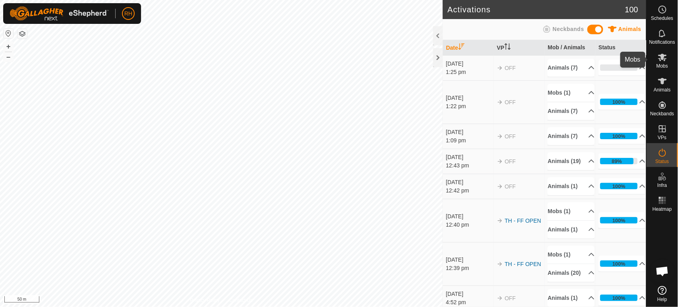
click at [665, 59] on icon at bounding box center [662, 58] width 9 height 8
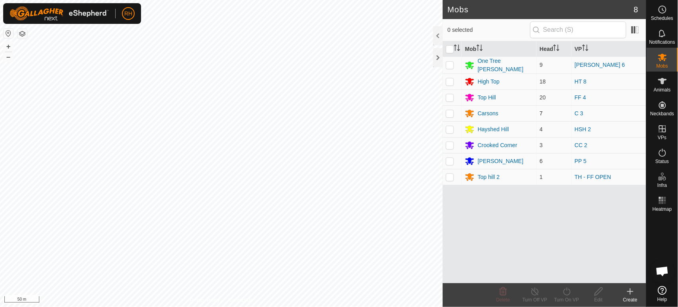
click at [449, 114] on p-checkbox at bounding box center [450, 113] width 8 height 6
click at [450, 110] on p-checkbox at bounding box center [450, 113] width 8 height 6
checkbox input "true"
click at [566, 290] on icon at bounding box center [567, 291] width 10 height 10
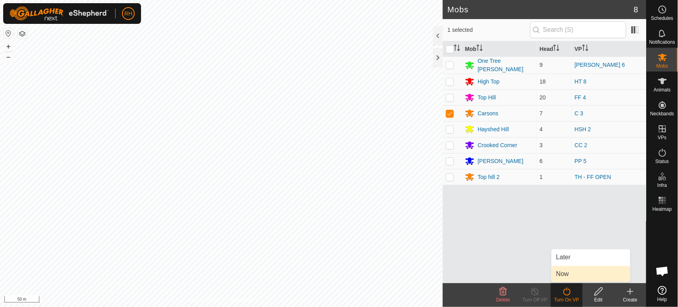
click at [572, 274] on link "Now" at bounding box center [590, 274] width 79 height 16
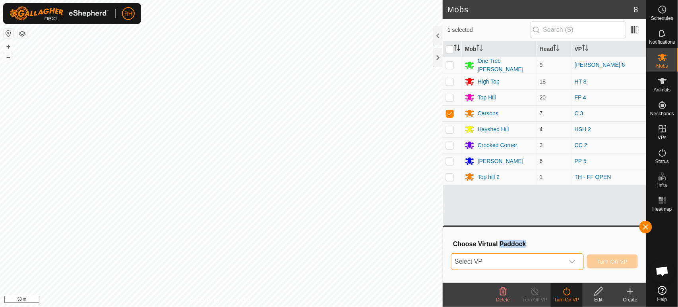
click at [540, 265] on span "Select VP" at bounding box center [507, 261] width 112 height 16
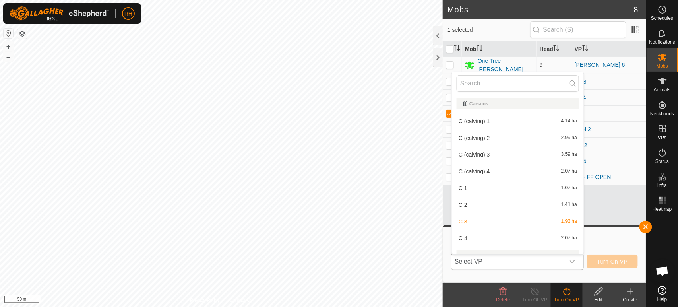
click at [473, 137] on li "C (calving) 2 2.99 ha" at bounding box center [518, 138] width 132 height 16
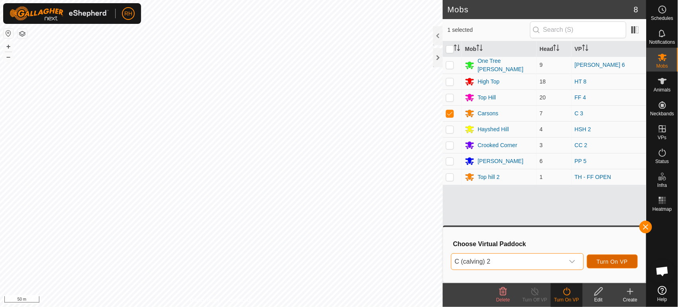
click at [609, 257] on button "Turn On VP" at bounding box center [612, 261] width 51 height 14
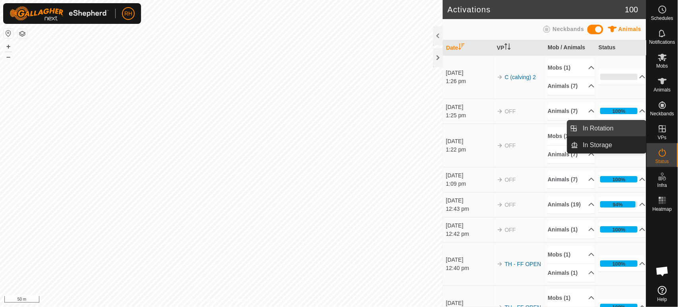
drag, startPoint x: 643, startPoint y: 133, endPoint x: 604, endPoint y: 130, distance: 39.1
click at [604, 130] on link "In Rotation" at bounding box center [612, 128] width 68 height 16
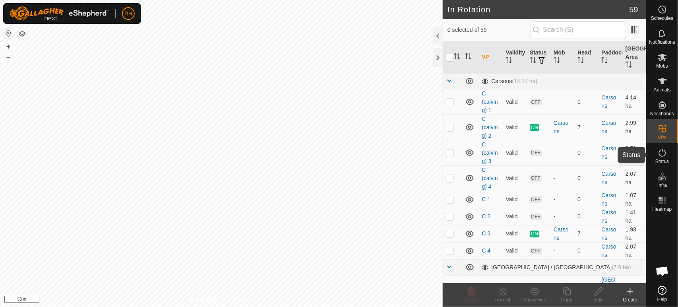
click at [666, 157] on es-activation-svg-icon at bounding box center [662, 152] width 14 height 13
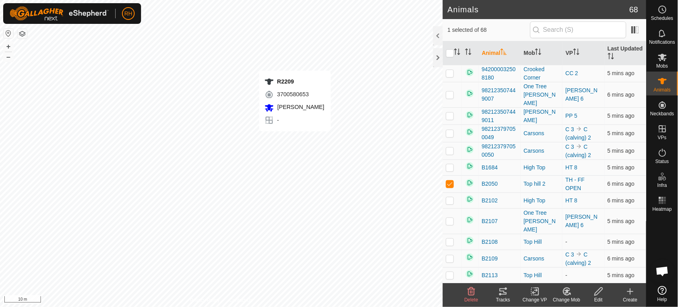
checkbox input "false"
checkbox input "true"
click at [567, 290] on icon at bounding box center [567, 291] width 6 height 4
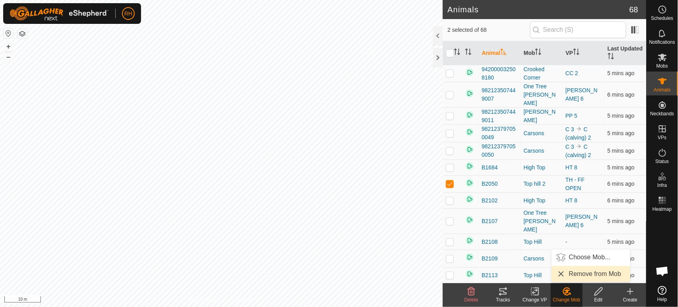
click at [576, 273] on span "Remove from Mob" at bounding box center [595, 274] width 52 height 10
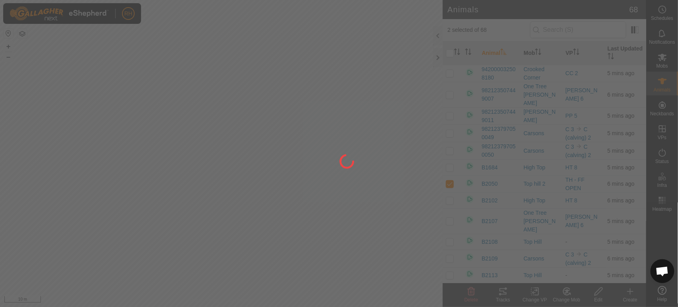
checkbox input "false"
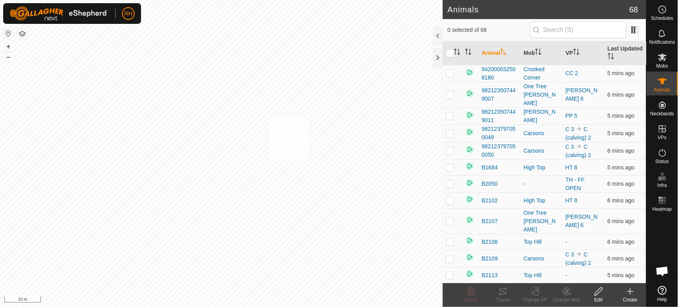
checkbox input "true"
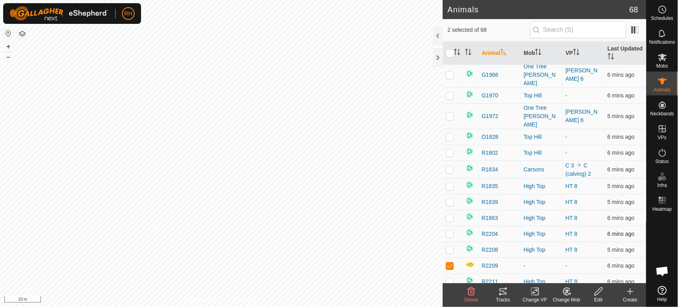
scroll to position [618, 0]
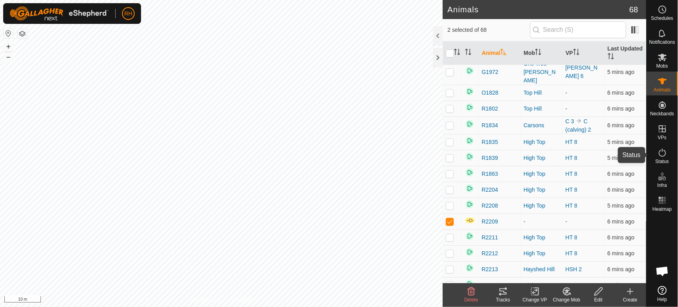
click at [664, 154] on icon at bounding box center [663, 153] width 10 height 10
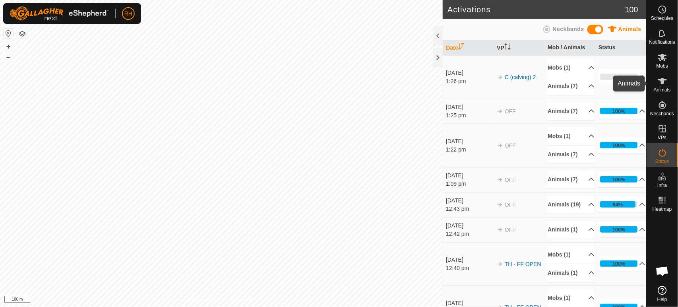
click at [662, 79] on icon at bounding box center [662, 81] width 9 height 6
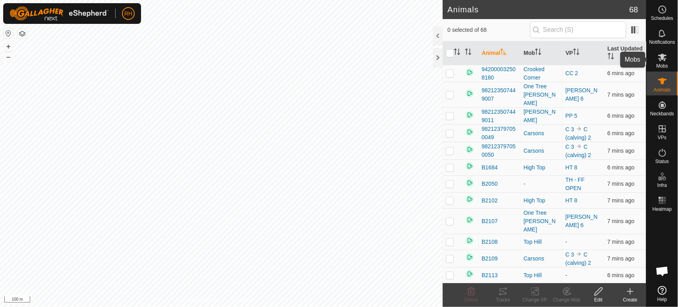
click at [664, 58] on icon at bounding box center [663, 57] width 10 height 10
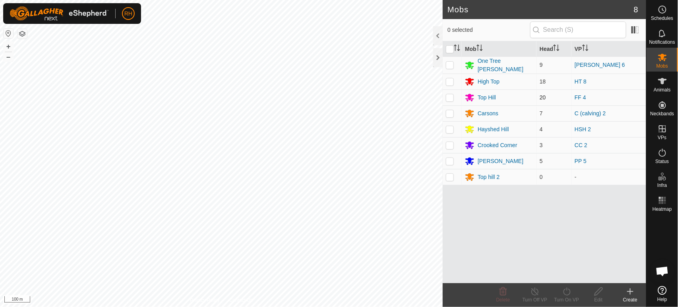
click at [451, 97] on p-checkbox at bounding box center [450, 97] width 8 height 6
checkbox input "true"
click at [598, 292] on icon at bounding box center [599, 291] width 10 height 10
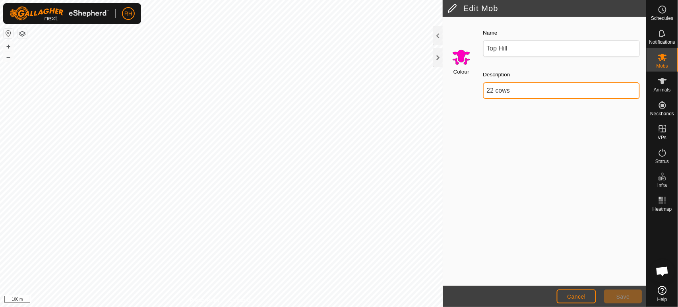
click at [493, 91] on input "22 cows" at bounding box center [561, 90] width 157 height 17
type input "20 cows"
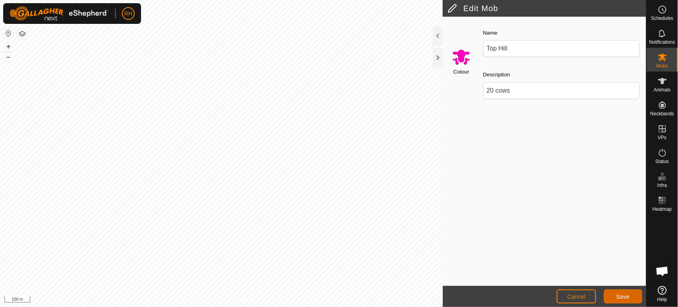
click at [628, 298] on span "Save" at bounding box center [623, 296] width 14 height 6
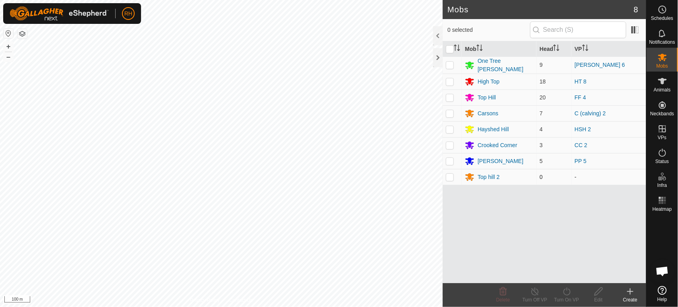
click at [449, 175] on p-checkbox at bounding box center [450, 177] width 8 height 6
click at [502, 291] on icon at bounding box center [503, 291] width 8 height 8
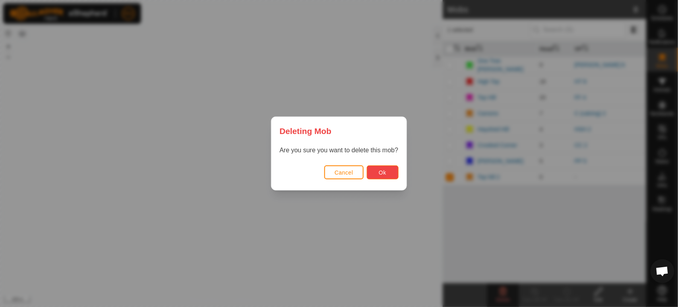
click at [383, 172] on span "Ok" at bounding box center [383, 172] width 8 height 6
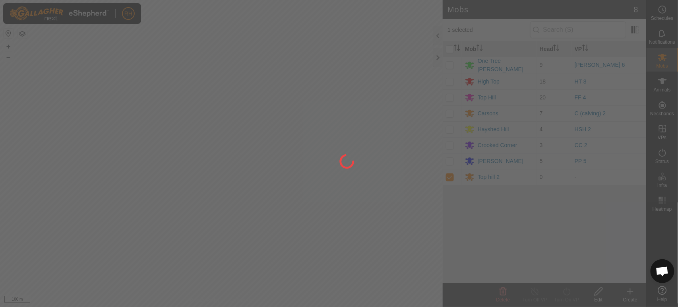
checkbox input "false"
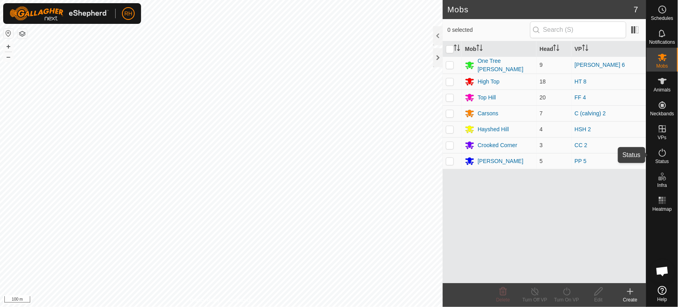
click at [666, 158] on es-activation-svg-icon at bounding box center [662, 152] width 14 height 13
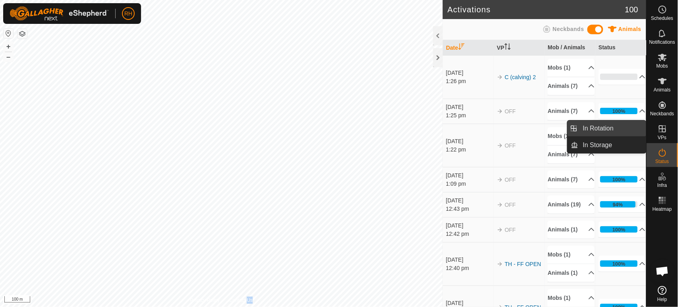
click at [618, 127] on link "In Rotation" at bounding box center [612, 128] width 68 height 16
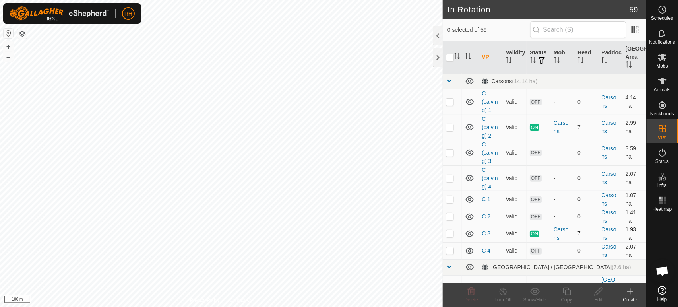
click at [449, 233] on p-checkbox at bounding box center [450, 233] width 8 height 6
checkbox input "true"
click at [503, 291] on line at bounding box center [503, 291] width 6 height 6
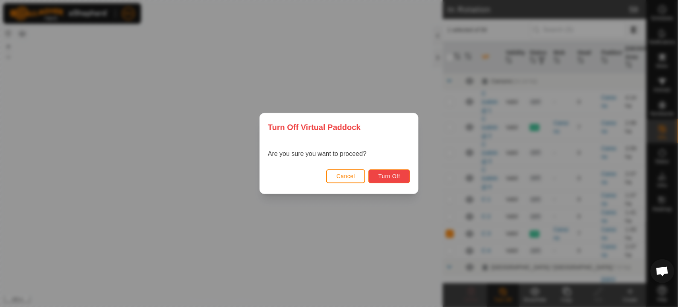
click at [402, 179] on button "Turn Off" at bounding box center [389, 176] width 42 height 14
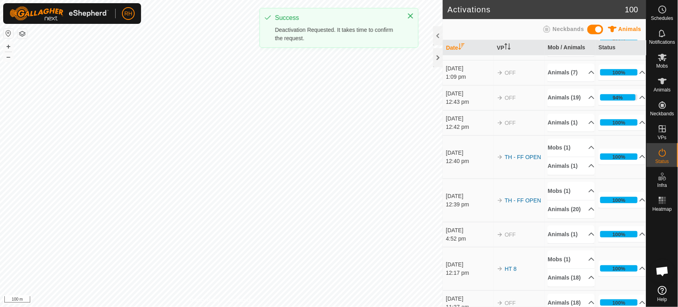
scroll to position [132, 0]
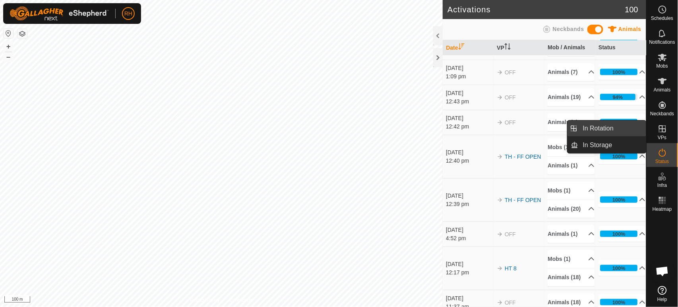
click at [620, 133] on link "In Rotation" at bounding box center [612, 128] width 68 height 16
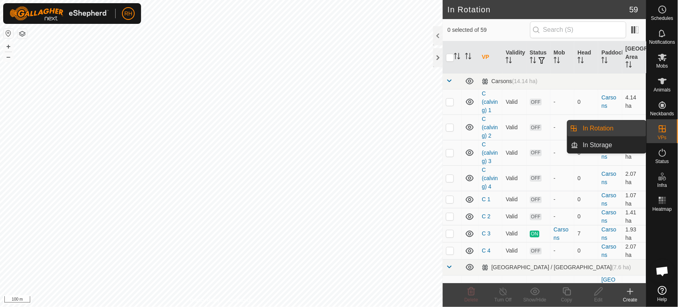
click at [620, 131] on link "In Rotation" at bounding box center [612, 128] width 68 height 16
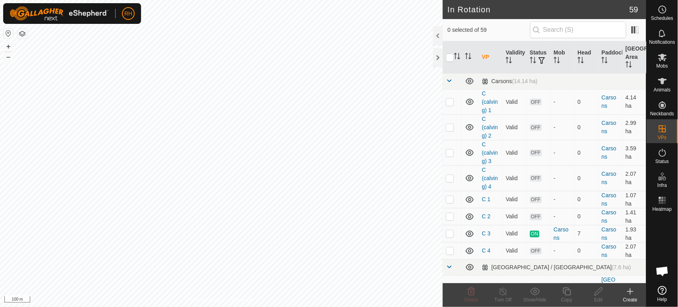
click at [646, 306] on p-menu "In Rotation In Storage" at bounding box center [646, 307] width 0 height 0
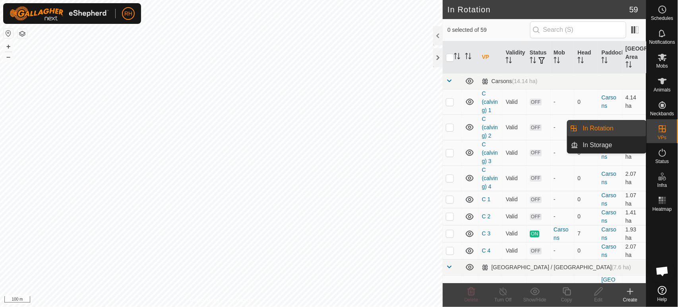
click at [599, 128] on span "In Rotation" at bounding box center [598, 129] width 31 height 10
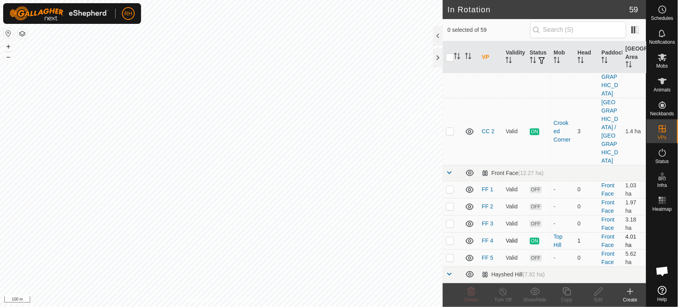
scroll to position [265, 0]
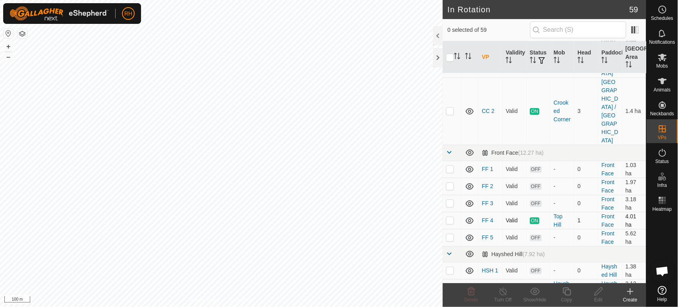
click at [451, 217] on p-checkbox at bounding box center [450, 220] width 8 height 6
checkbox input "true"
click at [501, 292] on icon at bounding box center [503, 291] width 10 height 10
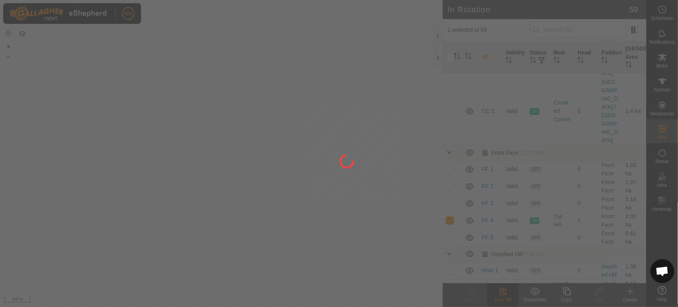
click at [501, 292] on div at bounding box center [339, 153] width 678 height 307
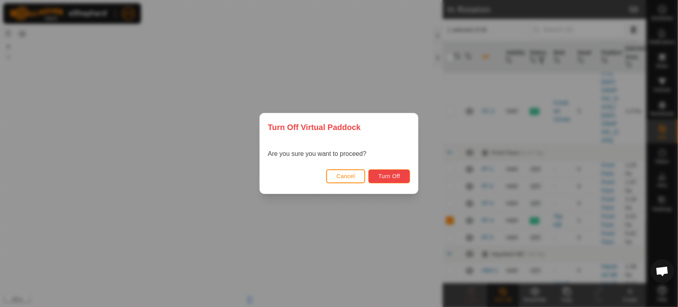
click at [396, 177] on span "Turn Off" at bounding box center [389, 176] width 22 height 6
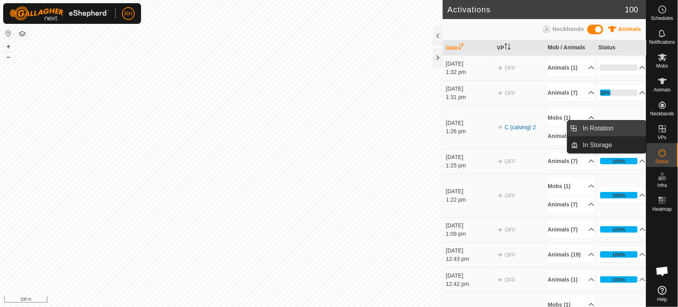
click at [603, 130] on link "In Rotation" at bounding box center [612, 128] width 68 height 16
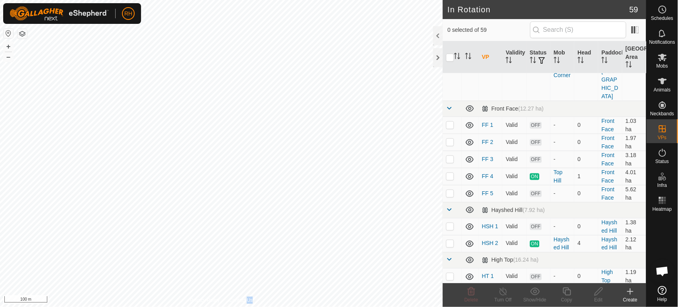
scroll to position [265, 0]
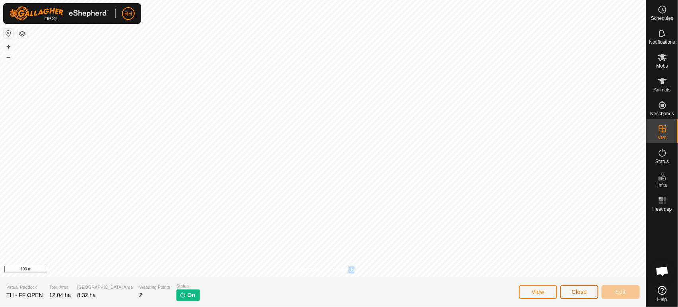
click at [574, 290] on span "Close" at bounding box center [579, 291] width 15 height 6
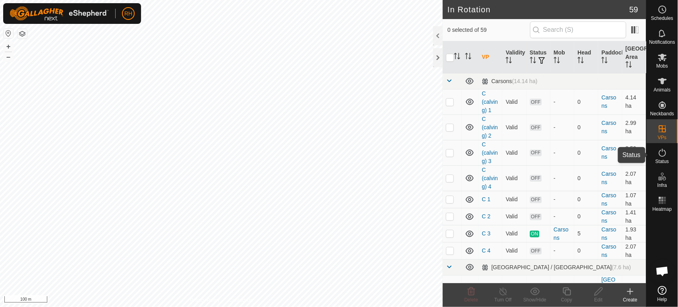
click at [664, 156] on icon at bounding box center [662, 153] width 7 height 8
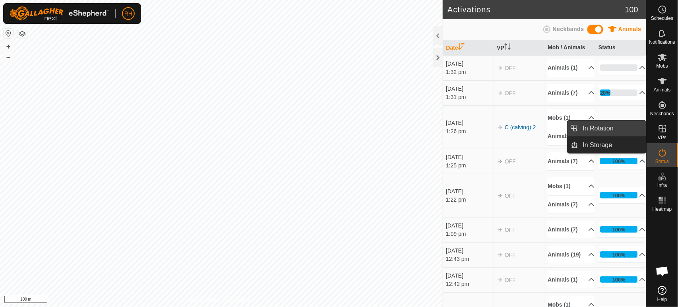
drag, startPoint x: 642, startPoint y: 133, endPoint x: 601, endPoint y: 130, distance: 41.0
click at [603, 130] on link "In Rotation" at bounding box center [612, 128] width 68 height 16
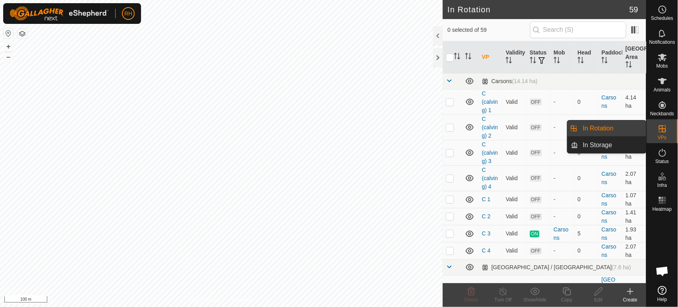
click at [596, 128] on link "In Rotation" at bounding box center [612, 128] width 68 height 16
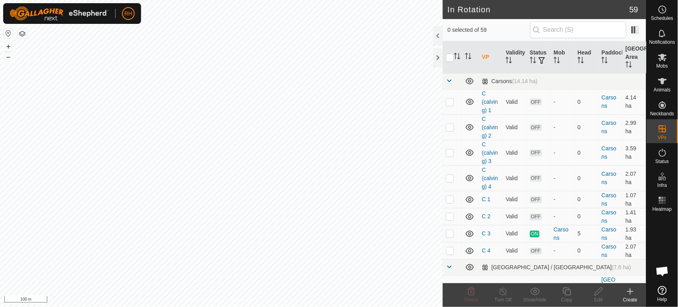
click at [646, 306] on p-menu "In Rotation In Storage" at bounding box center [646, 307] width 0 height 0
click at [452, 128] on p-checkbox at bounding box center [450, 127] width 8 height 6
click at [451, 129] on p-checkbox at bounding box center [450, 127] width 8 height 6
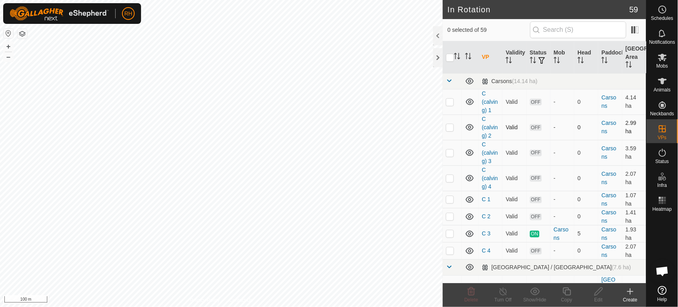
click at [448, 129] on p-checkbox at bounding box center [450, 127] width 8 height 6
checkbox input "true"
click at [468, 197] on div "In Rotation 59 1 selected of 59 VP Validity Status Mob Head Paddock Grazing Are…" at bounding box center [323, 153] width 646 height 307
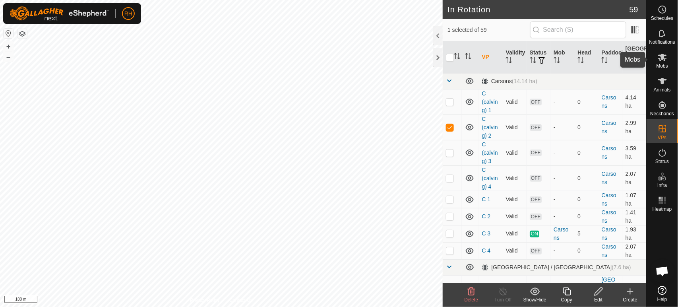
click at [664, 57] on icon at bounding box center [663, 57] width 10 height 10
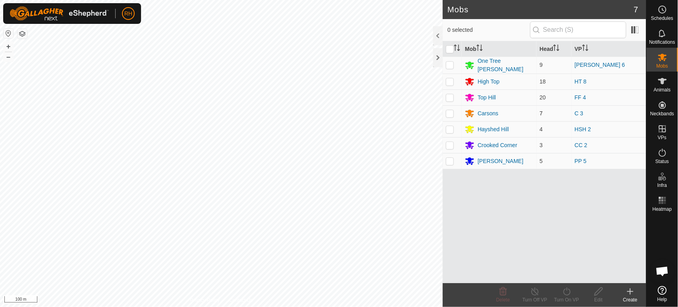
click at [450, 110] on p-checkbox at bounding box center [450, 113] width 8 height 6
click at [449, 112] on p-checkbox at bounding box center [450, 113] width 8 height 6
checkbox input "true"
click at [567, 292] on icon at bounding box center [567, 291] width 10 height 10
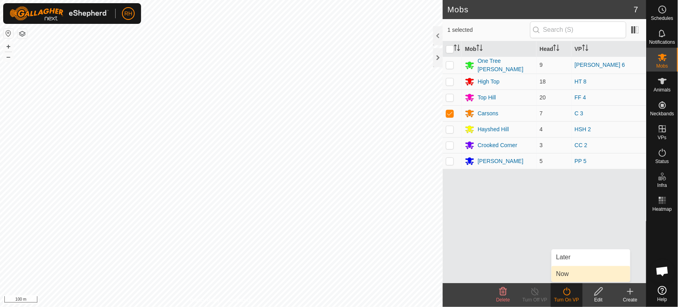
click at [564, 275] on link "Now" at bounding box center [590, 274] width 79 height 16
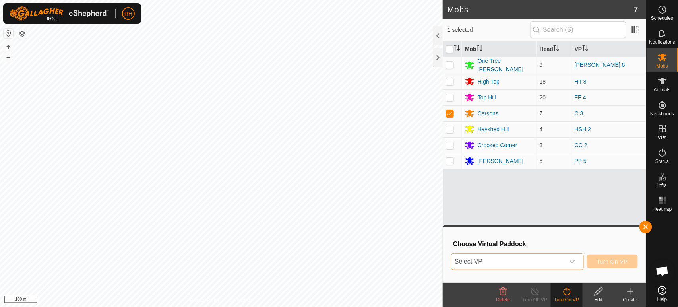
click at [529, 263] on span "Select VP" at bounding box center [507, 261] width 112 height 16
click at [502, 258] on span "Select VP" at bounding box center [507, 261] width 112 height 16
click at [470, 261] on span "Select VP" at bounding box center [507, 261] width 112 height 16
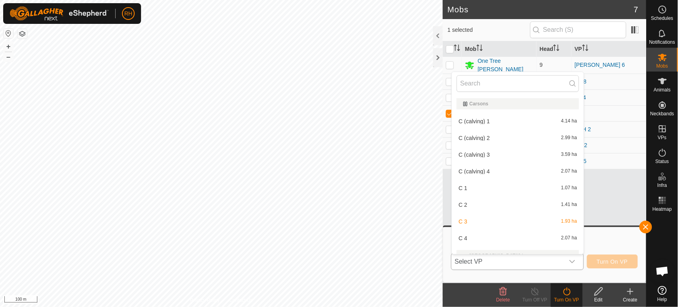
click at [475, 138] on li "C (calving) 2 2.99 ha" at bounding box center [518, 138] width 132 height 16
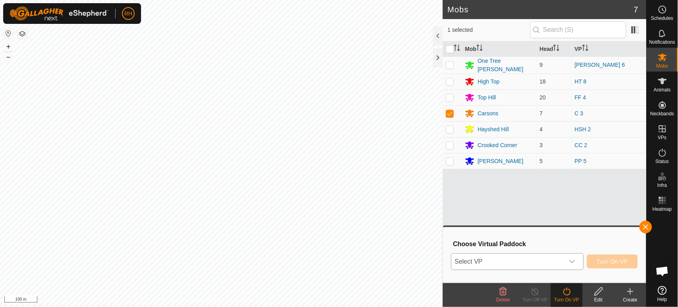
click at [475, 159] on span "C (calving) 2" at bounding box center [473, 161] width 31 height 4
click at [604, 261] on span "Turn On VP" at bounding box center [612, 261] width 31 height 6
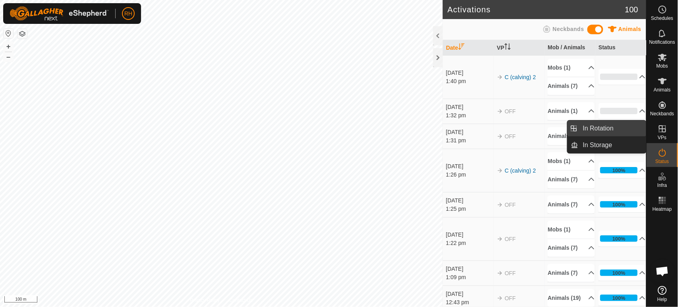
click at [613, 128] on link "In Rotation" at bounding box center [612, 128] width 68 height 16
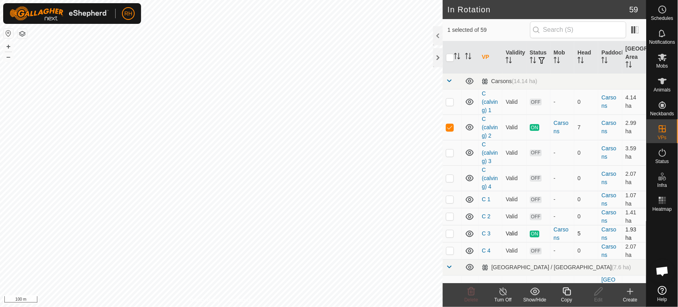
click at [450, 234] on p-checkbox at bounding box center [450, 233] width 8 height 6
checkbox input "true"
click at [505, 292] on icon at bounding box center [503, 291] width 10 height 10
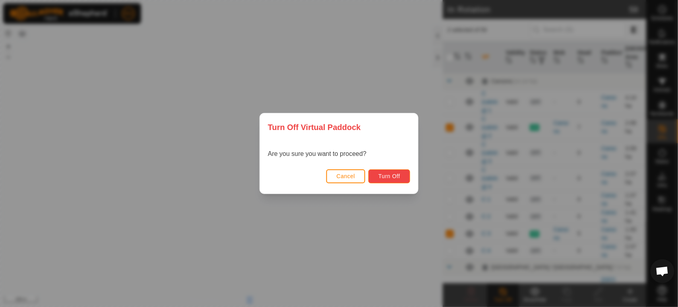
click at [393, 176] on span "Turn Off" at bounding box center [389, 176] width 22 height 6
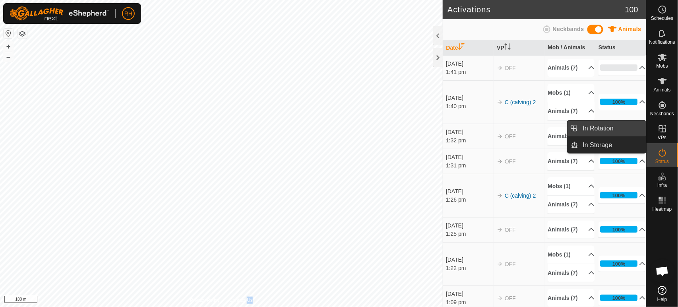
click at [592, 131] on link "In Rotation" at bounding box center [612, 128] width 68 height 16
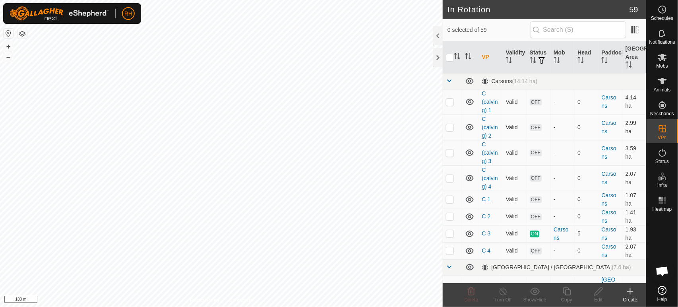
click at [450, 128] on p-checkbox at bounding box center [450, 127] width 8 height 6
checkbox input "true"
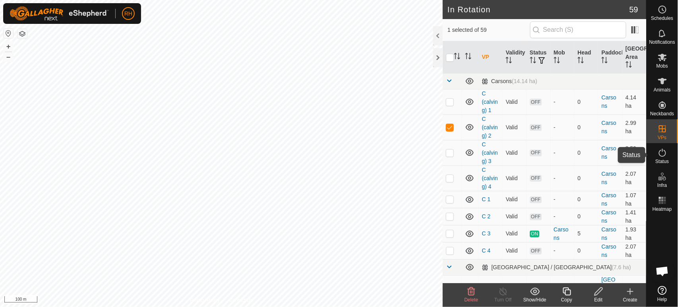
click at [664, 153] on icon at bounding box center [663, 153] width 10 height 10
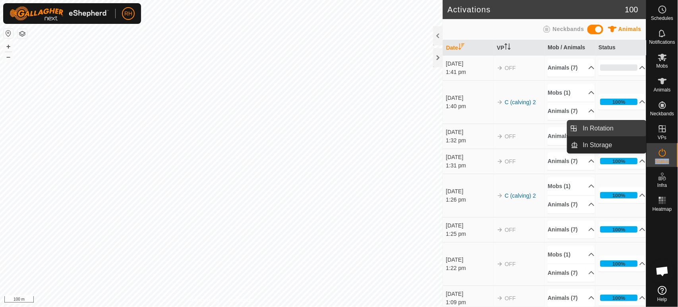
click at [601, 129] on link "In Rotation" at bounding box center [612, 128] width 68 height 16
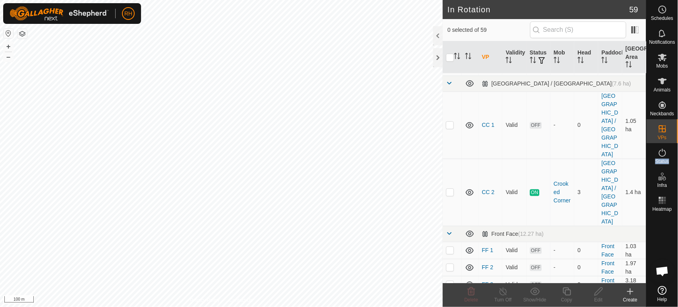
scroll to position [265, 0]
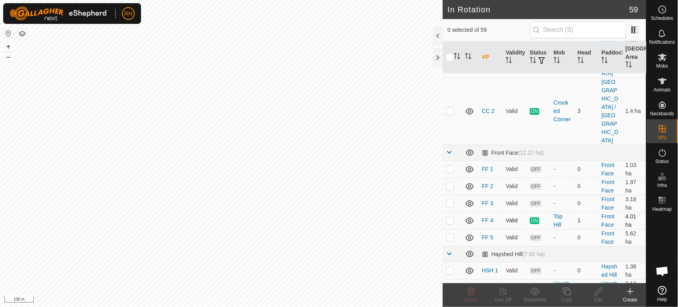
click at [448, 217] on p-checkbox at bounding box center [450, 220] width 8 height 6
checkbox input "true"
click at [504, 292] on icon at bounding box center [503, 291] width 10 height 10
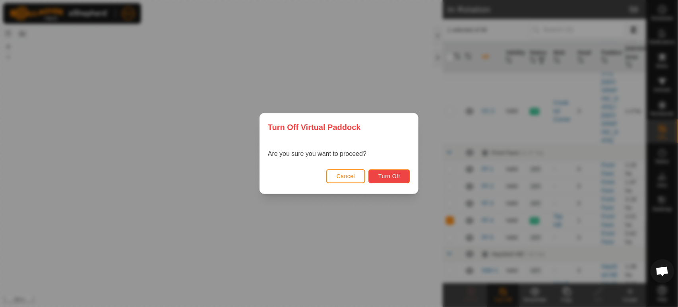
click at [388, 173] on span "Turn Off" at bounding box center [389, 176] width 22 height 6
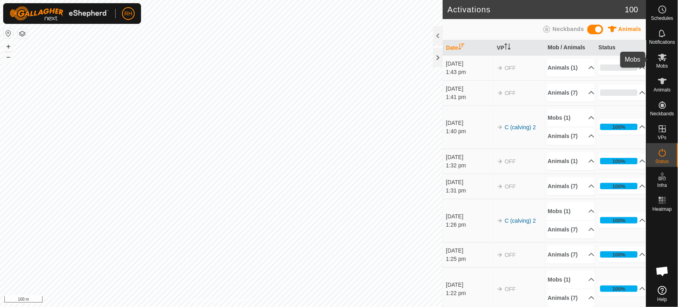
click at [663, 57] on icon at bounding box center [662, 58] width 9 height 8
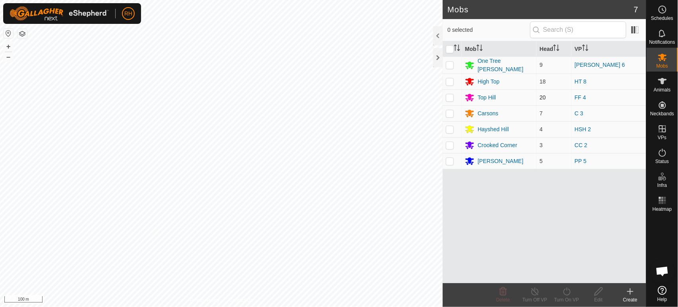
click at [449, 95] on p-checkbox at bounding box center [450, 97] width 8 height 6
checkbox input "true"
click at [569, 291] on icon at bounding box center [567, 291] width 10 height 10
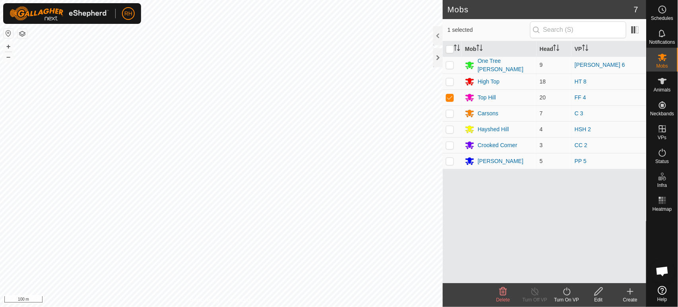
click at [569, 291] on icon at bounding box center [567, 291] width 10 height 10
click at [566, 296] on div "Turn On VP" at bounding box center [567, 299] width 32 height 7
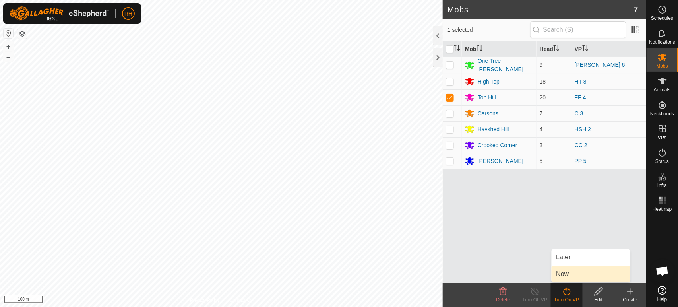
click at [565, 273] on link "Now" at bounding box center [590, 274] width 79 height 16
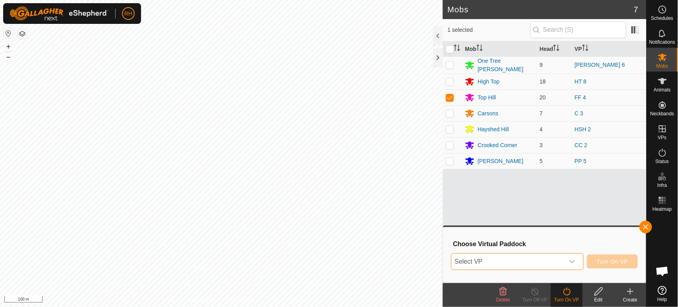
click at [522, 261] on span "Select VP" at bounding box center [507, 261] width 112 height 16
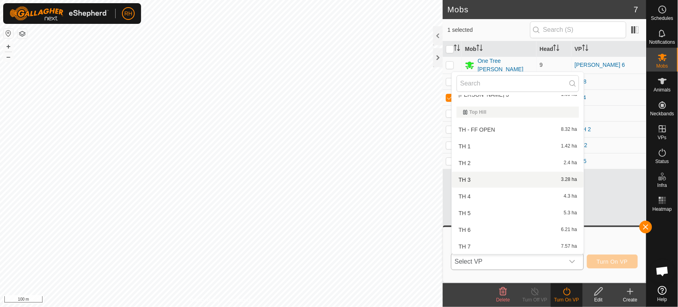
scroll to position [971, 0]
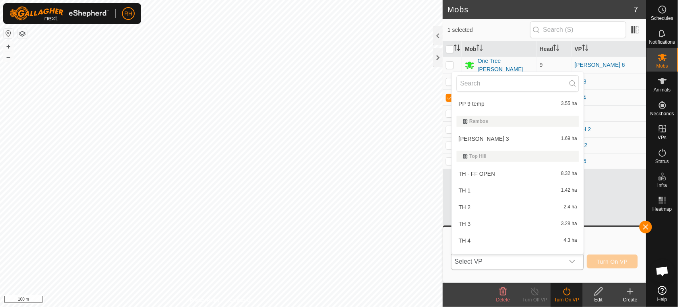
click at [469, 166] on li "TH - FF OPEN 8.32 ha" at bounding box center [518, 174] width 132 height 16
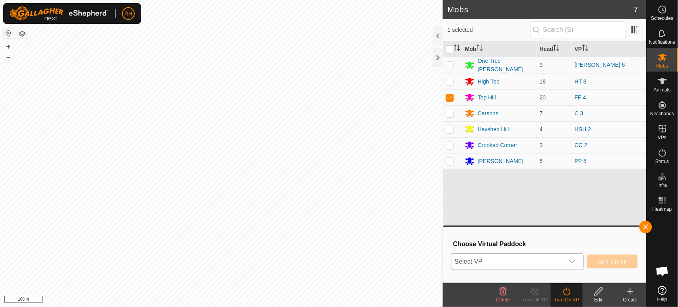
click at [469, 186] on div "TH - FF OPEN 8.32 ha" at bounding box center [517, 190] width 122 height 8
click at [604, 262] on span "Turn On VP" at bounding box center [612, 261] width 31 height 6
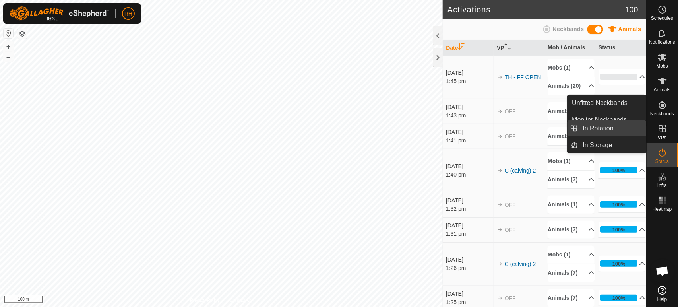
click at [598, 130] on link "In Rotation" at bounding box center [612, 128] width 68 height 16
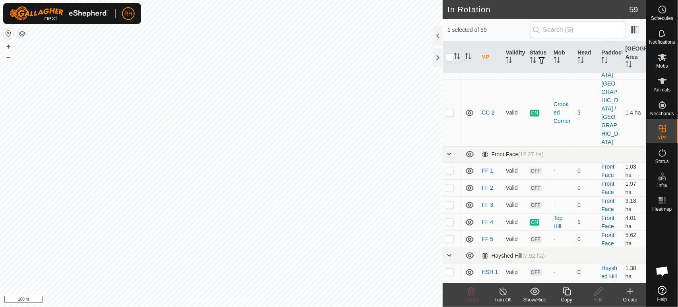
scroll to position [265, 0]
click at [450, 217] on p-checkbox at bounding box center [450, 220] width 8 height 6
checkbox input "true"
click at [504, 293] on line at bounding box center [503, 291] width 6 height 6
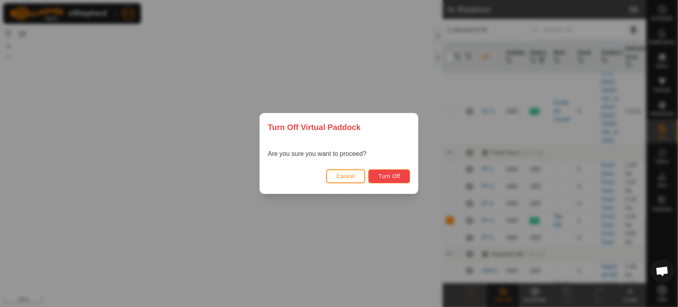
click at [398, 179] on span "Turn Off" at bounding box center [389, 176] width 22 height 6
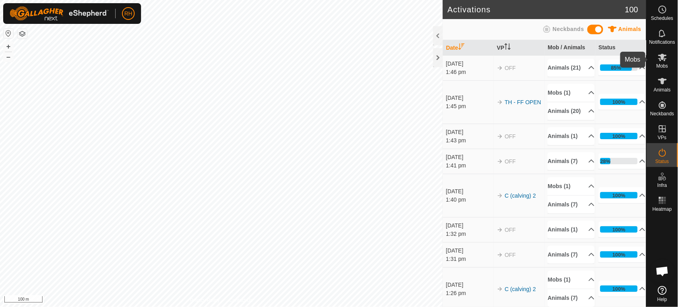
click at [662, 58] on icon at bounding box center [662, 58] width 9 height 8
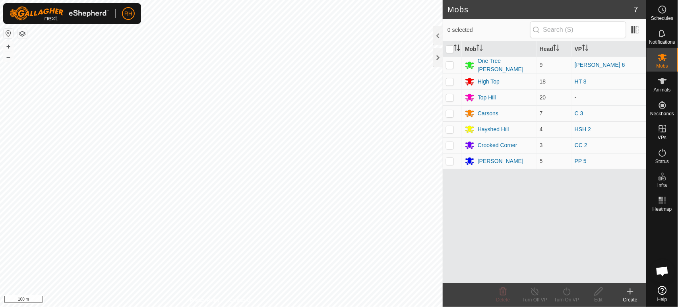
click at [449, 96] on p-checkbox at bounding box center [450, 97] width 8 height 6
checkbox input "true"
click at [569, 293] on icon at bounding box center [567, 291] width 10 height 10
click at [569, 290] on icon at bounding box center [567, 291] width 10 height 10
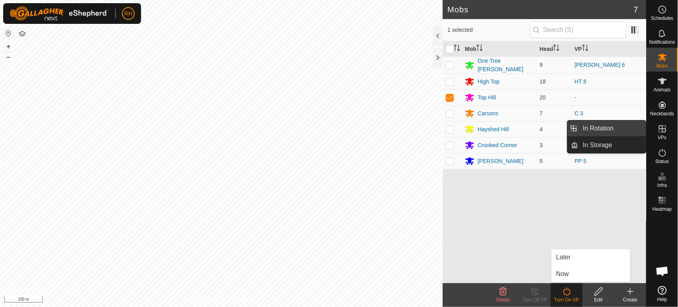
click at [622, 128] on link "In Rotation" at bounding box center [612, 128] width 68 height 16
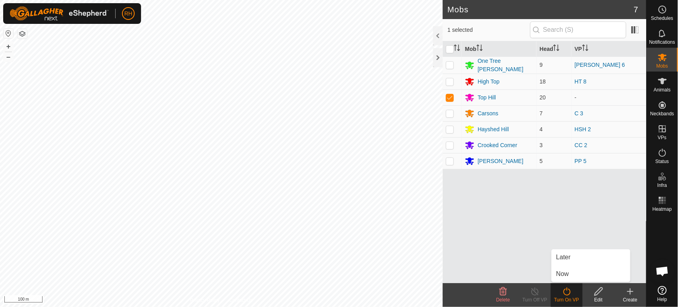
click at [646, 306] on p-menu "In Rotation In Storage" at bounding box center [646, 307] width 0 height 0
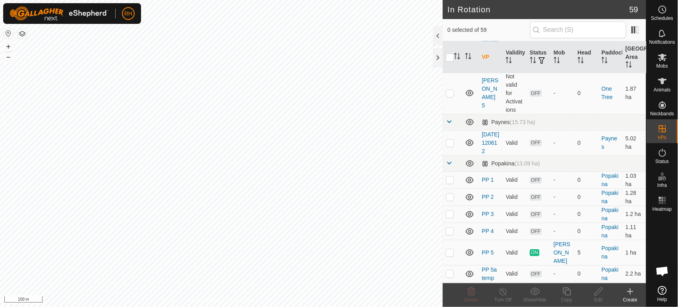
scroll to position [1103, 0]
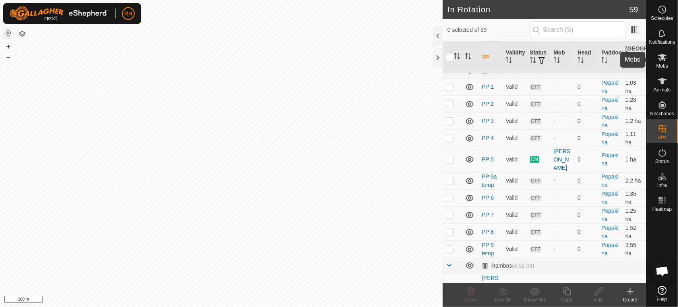
click at [663, 60] on icon at bounding box center [662, 58] width 9 height 8
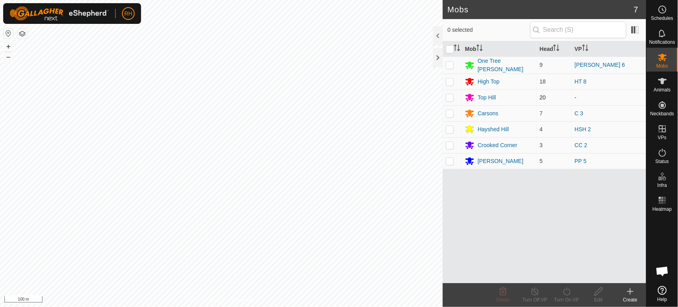
click at [449, 97] on p-checkbox at bounding box center [450, 97] width 8 height 6
checkbox input "true"
click at [568, 292] on icon at bounding box center [567, 291] width 10 height 10
click at [569, 292] on icon at bounding box center [567, 291] width 10 height 10
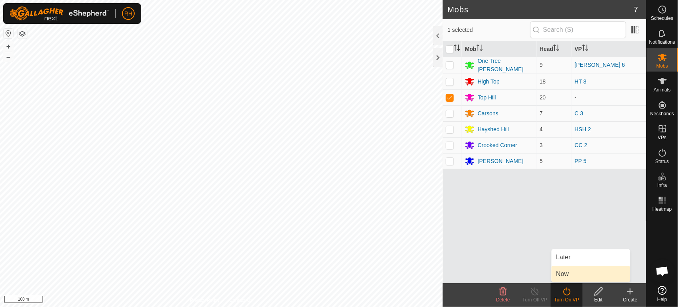
click at [577, 272] on link "Now" at bounding box center [590, 274] width 79 height 16
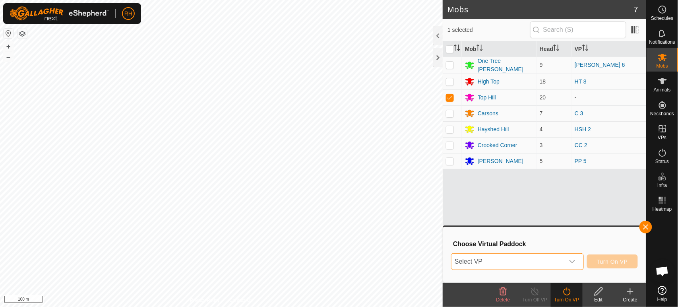
click at [525, 263] on span "Select VP" at bounding box center [507, 261] width 112 height 16
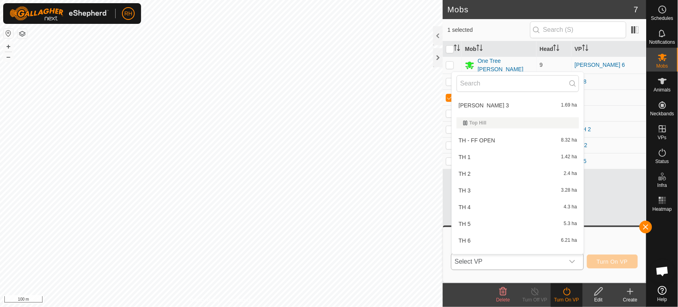
scroll to position [1015, 0]
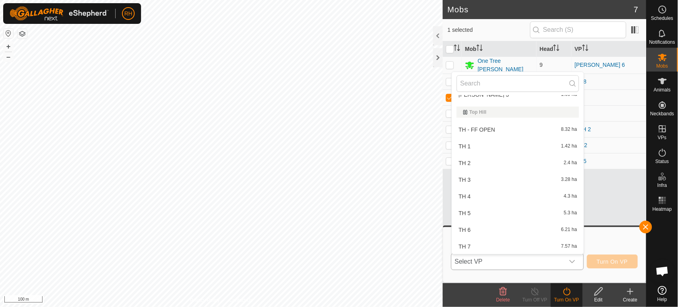
click at [487, 122] on li "TH - FF OPEN 8.32 ha" at bounding box center [518, 130] width 132 height 16
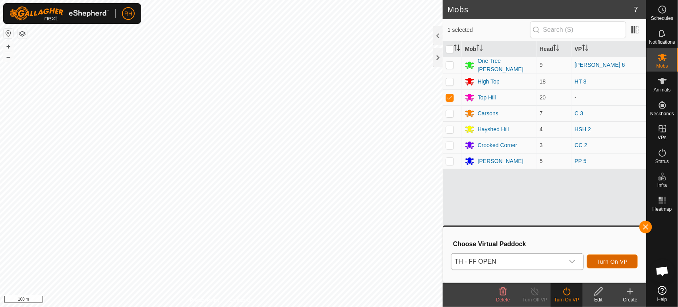
click at [602, 260] on span "Turn On VP" at bounding box center [612, 261] width 31 height 6
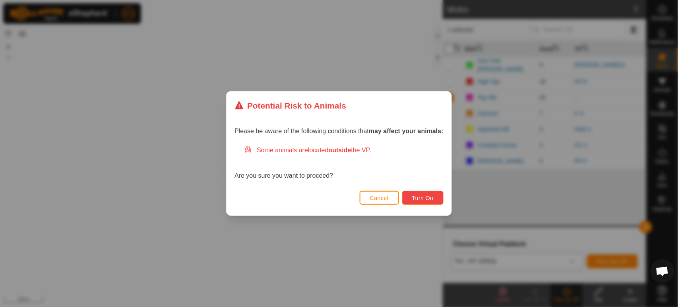
click at [418, 198] on span "Turn On" at bounding box center [422, 198] width 21 height 6
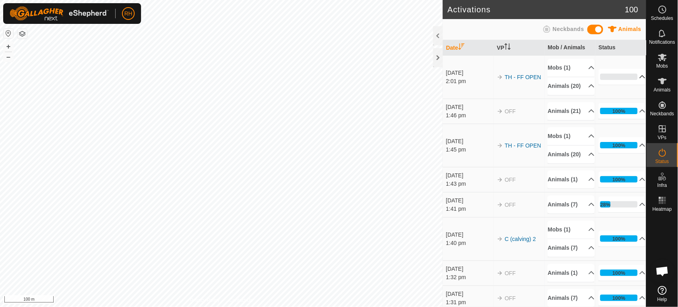
click at [631, 80] on p-accordion-header "0%" at bounding box center [621, 77] width 47 height 16
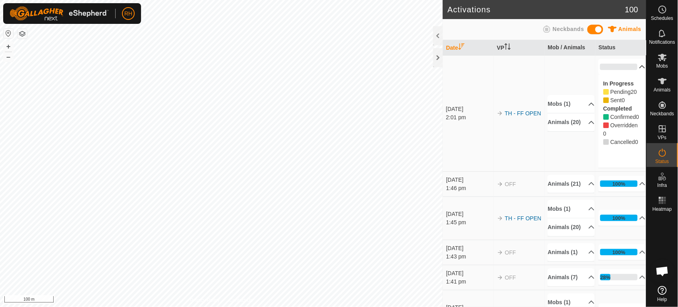
click at [631, 75] on p-accordion-header "0%" at bounding box center [621, 67] width 47 height 16
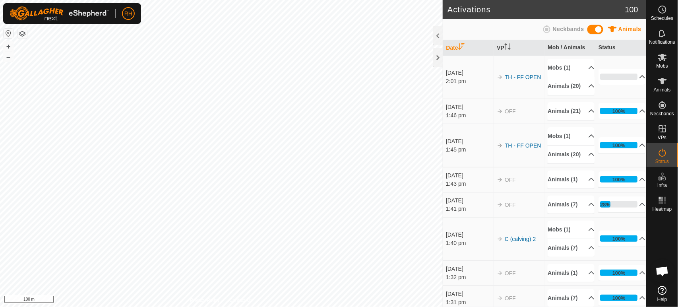
click at [631, 80] on p-accordion-header "0%" at bounding box center [621, 77] width 47 height 16
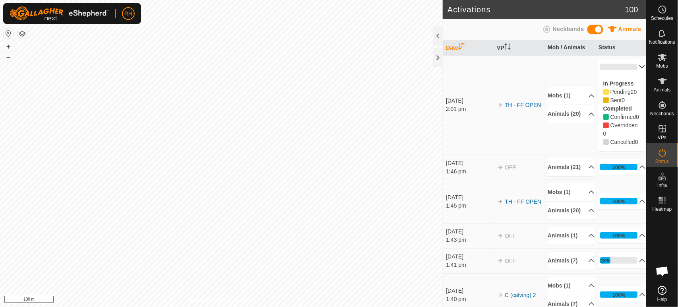
click at [631, 80] on div "In Progress Pending 20 Sent 0 Completed Confirmed 0 Overridden 0 Cancelled 0" at bounding box center [621, 113] width 47 height 76
click at [634, 64] on p-accordion-header "0%" at bounding box center [621, 67] width 47 height 16
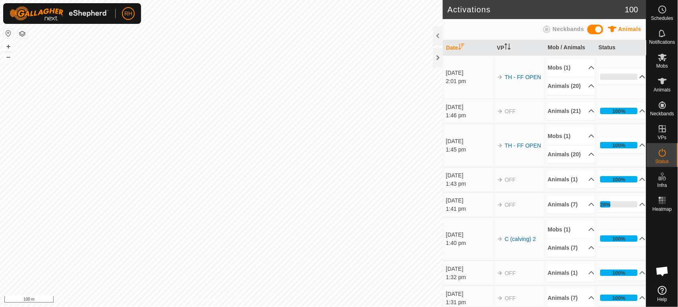
click at [631, 112] on td "100% In Progress Pending 0 Sent 0 Completed Confirmed 18 Overridden 0 Cancelled…" at bounding box center [620, 111] width 51 height 25
click at [666, 60] on icon at bounding box center [663, 57] width 10 height 10
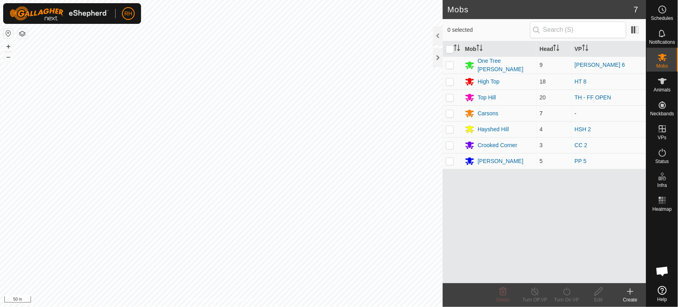
click at [450, 114] on p-checkbox at bounding box center [450, 113] width 8 height 6
checkbox input "true"
click at [567, 293] on icon at bounding box center [567, 291] width 10 height 10
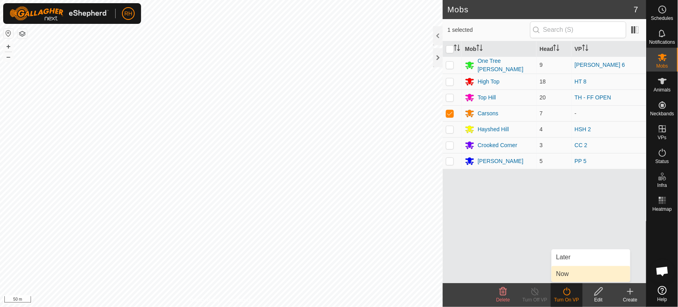
click at [565, 274] on link "Now" at bounding box center [590, 274] width 79 height 16
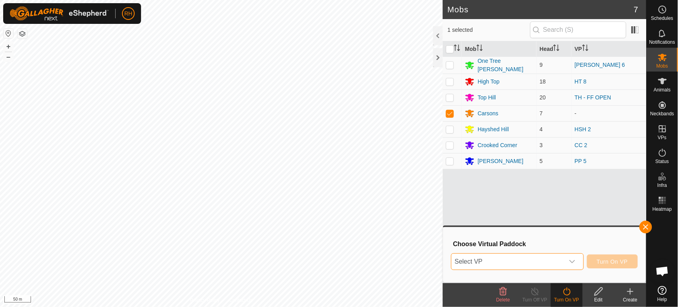
click at [534, 264] on span "Select VP" at bounding box center [507, 261] width 112 height 16
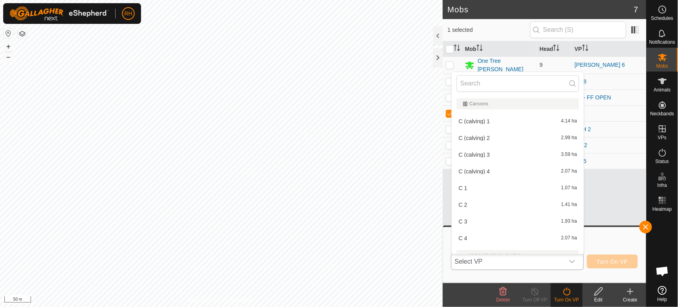
click at [475, 153] on li "C (calving) 3 3.59 ha" at bounding box center [518, 155] width 132 height 16
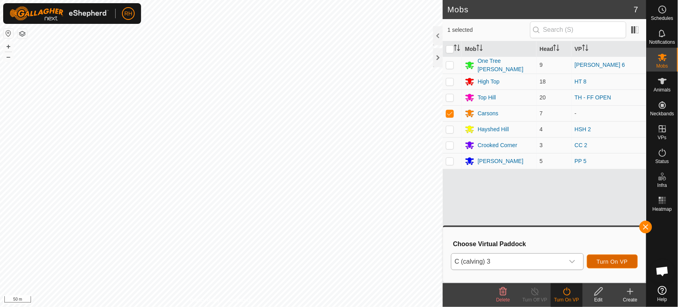
click at [612, 259] on span "Turn On VP" at bounding box center [612, 261] width 31 height 6
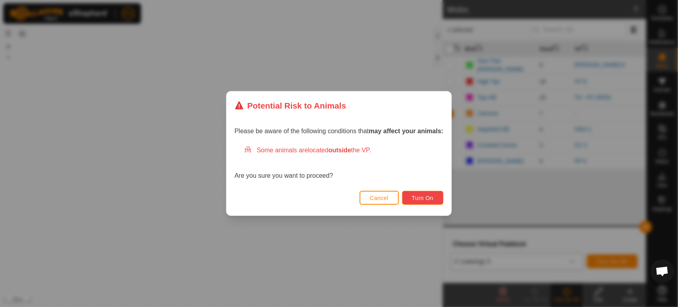
click at [416, 196] on span "Turn On" at bounding box center [422, 198] width 21 height 6
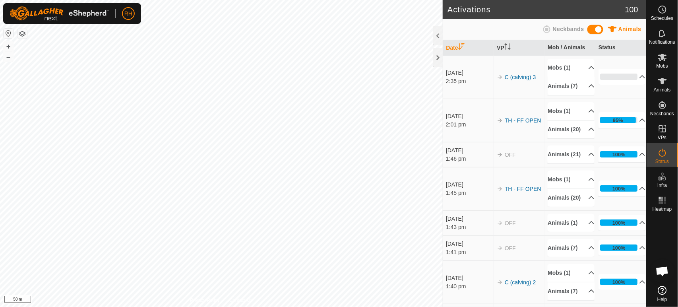
click at [665, 272] on span "Open chat" at bounding box center [662, 271] width 13 height 11
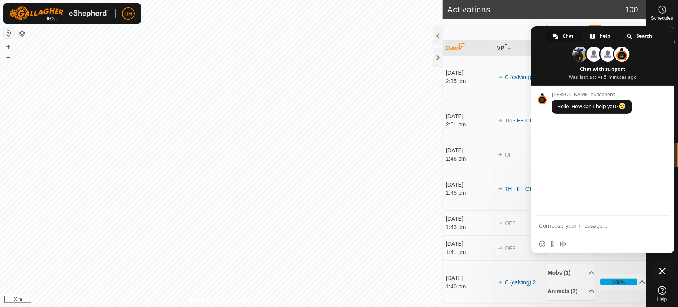
click at [580, 226] on textarea "Compose your message..." at bounding box center [594, 225] width 110 height 7
click at [580, 226] on textarea "I'm having trouble manually changing VPs." at bounding box center [594, 228] width 110 height 14
click at [555, 230] on textarea "I'm having trouble manually changing VPs." at bounding box center [594, 228] width 110 height 14
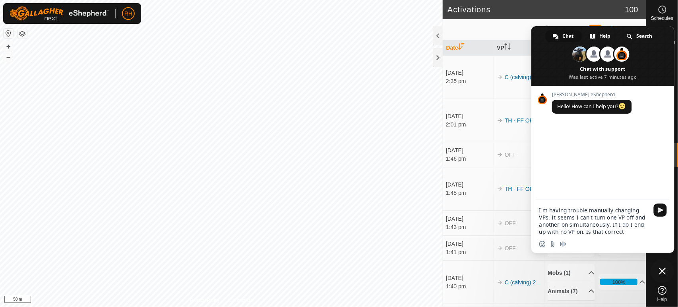
type textarea "I'm having trouble manually changing VPs. It seems I can't turn one VP off and …"
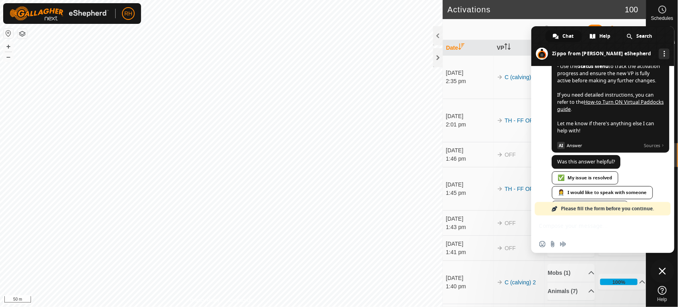
scroll to position [334, 0]
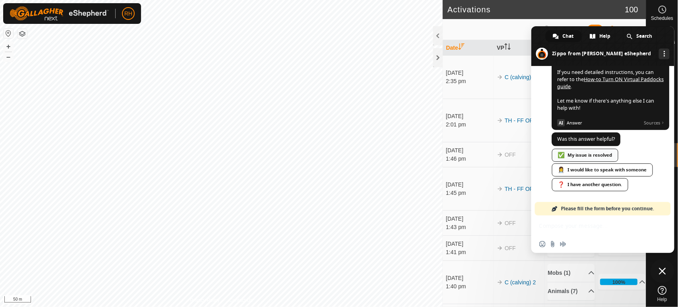
click at [564, 153] on span "✅" at bounding box center [561, 155] width 7 height 6
click at [564, 142] on span "Was this answer helpful?" at bounding box center [586, 138] width 58 height 7
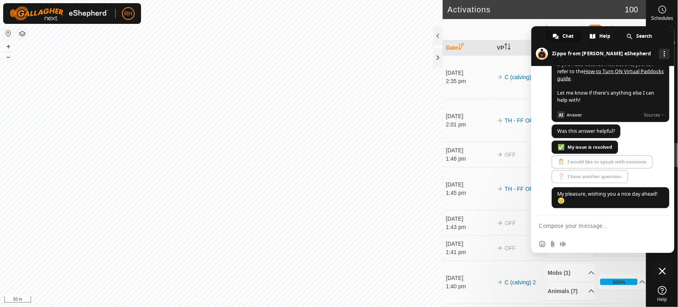
scroll to position [344, 0]
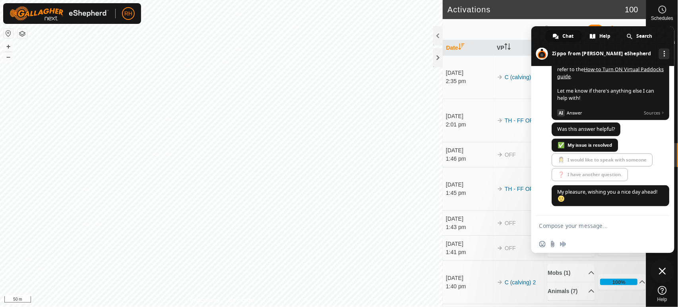
click at [661, 269] on span "Close chat" at bounding box center [662, 270] width 7 height 7
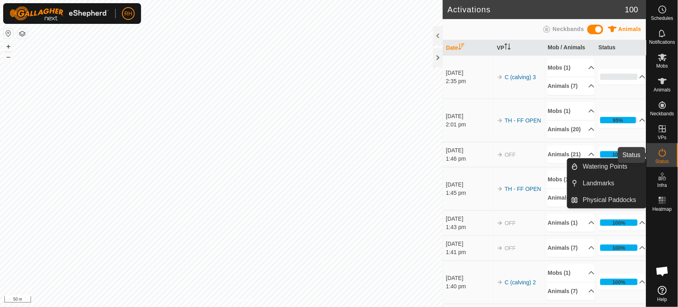
click at [661, 156] on icon at bounding box center [662, 153] width 7 height 8
click at [662, 58] on icon at bounding box center [662, 58] width 9 height 8
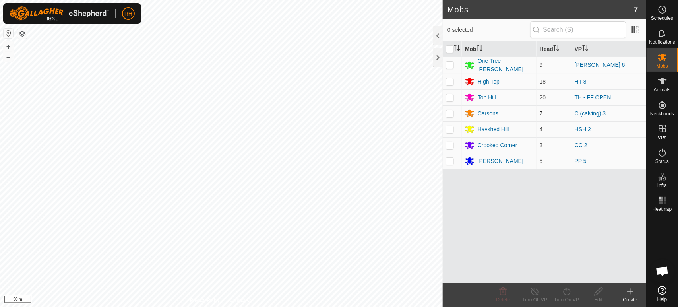
click at [448, 112] on p-checkbox at bounding box center [450, 113] width 8 height 6
checkbox input "true"
click at [564, 290] on icon at bounding box center [567, 291] width 10 height 10
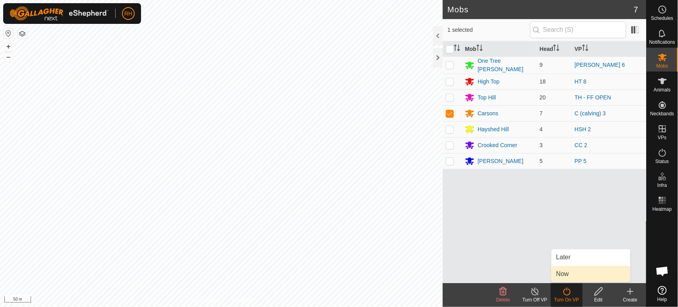
click at [564, 273] on link "Now" at bounding box center [590, 274] width 79 height 16
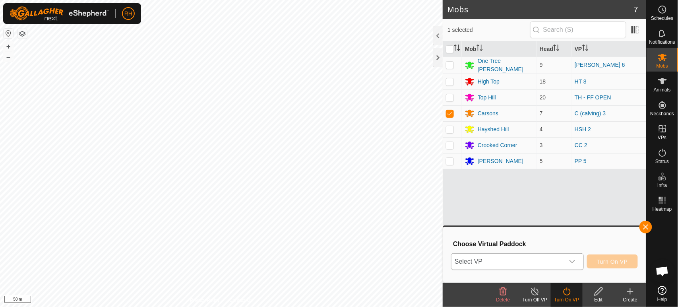
click at [536, 265] on span "Select VP" at bounding box center [507, 261] width 112 height 16
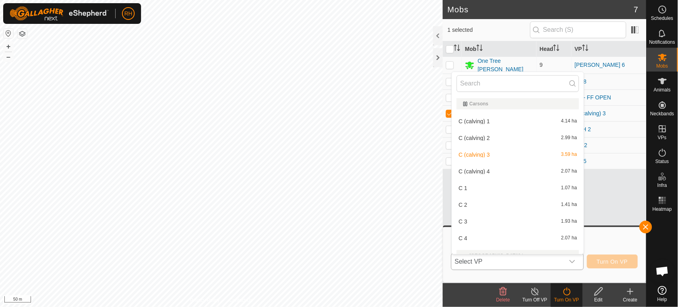
click at [458, 136] on li "C (calving) 2 2.99 ha" at bounding box center [518, 138] width 132 height 16
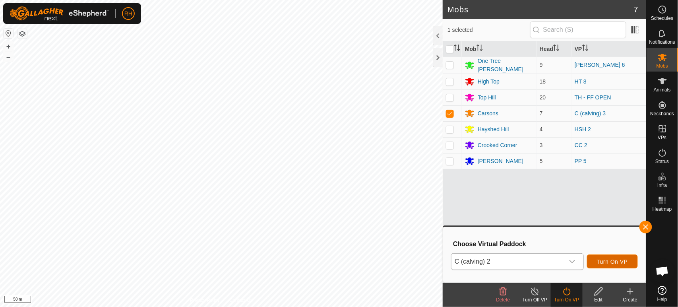
click at [605, 261] on span "Turn On VP" at bounding box center [612, 261] width 31 height 6
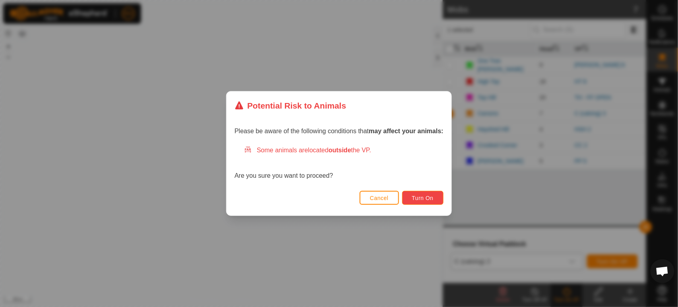
click at [413, 195] on span "Turn On" at bounding box center [422, 198] width 21 height 6
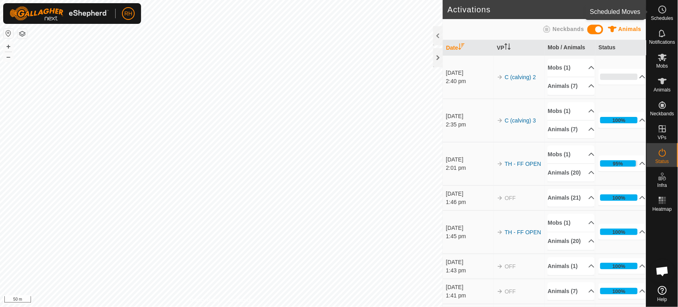
click at [661, 12] on icon at bounding box center [663, 10] width 10 height 10
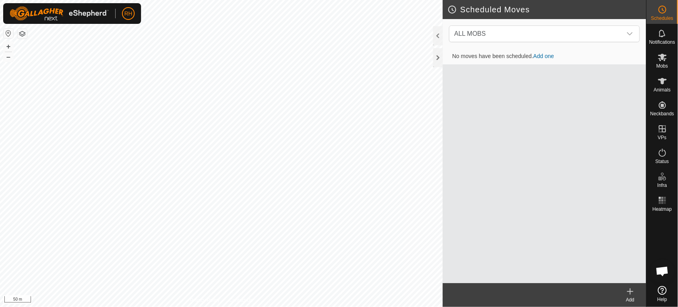
click at [632, 291] on icon at bounding box center [630, 291] width 6 height 0
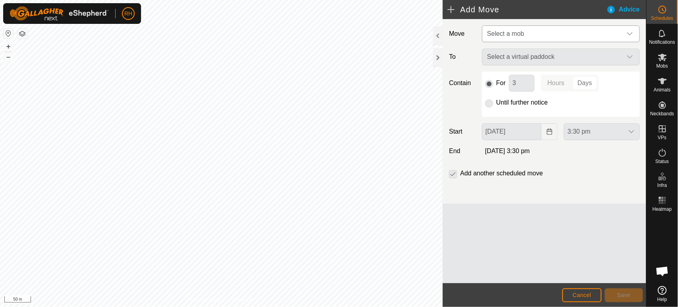
click at [497, 33] on span "Select a mob" at bounding box center [505, 33] width 37 height 7
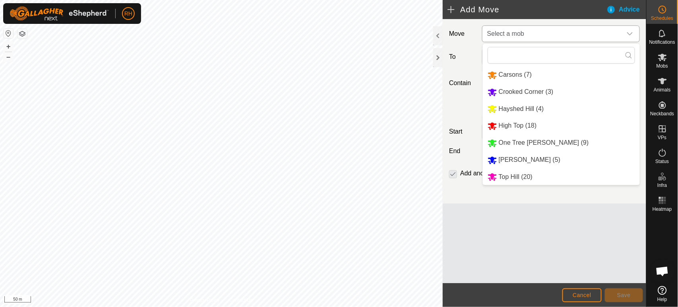
click at [507, 74] on li "Carsons (7)" at bounding box center [561, 75] width 157 height 16
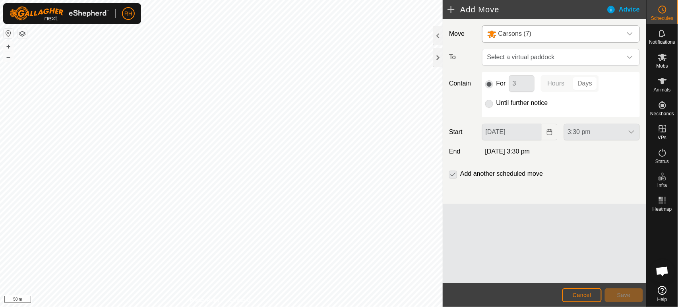
click at [505, 83] on div "For 3 Hours Days" at bounding box center [560, 83] width 151 height 17
click at [522, 57] on span "Select a virtual paddock" at bounding box center [553, 57] width 138 height 16
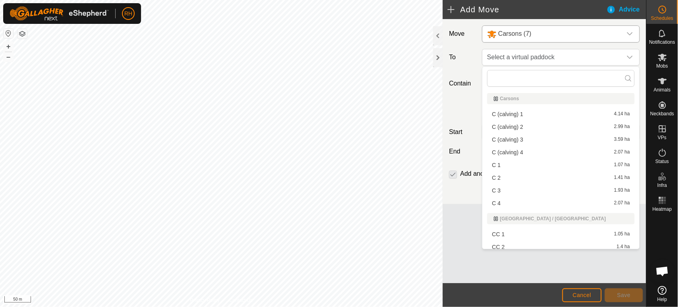
click at [506, 137] on li "C (calving) 3 3.59 ha" at bounding box center [560, 139] width 147 height 12
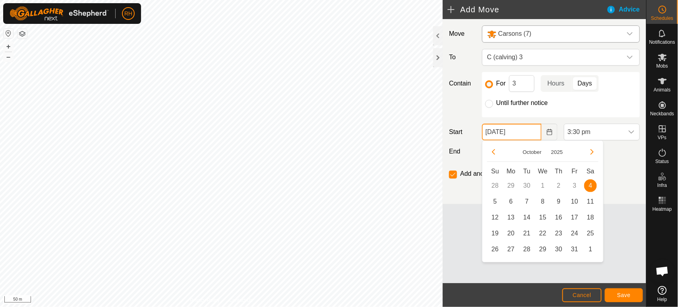
click at [530, 130] on input "04 Oct, 2025" at bounding box center [512, 132] width 60 height 17
click at [591, 203] on span "11" at bounding box center [590, 201] width 13 height 13
type input "11 Oct, 2025"
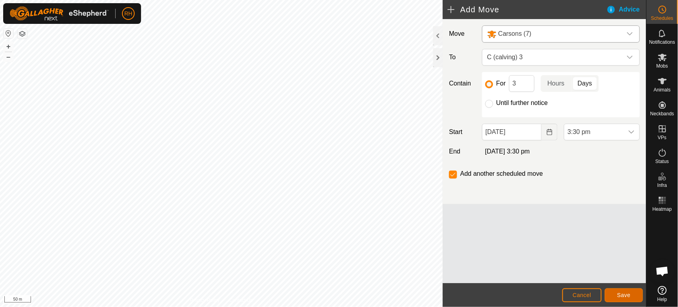
click at [621, 293] on span "Save" at bounding box center [624, 295] width 14 height 6
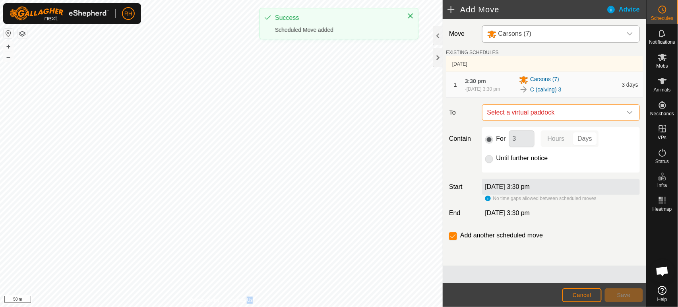
click at [549, 112] on span "Select a virtual paddock" at bounding box center [553, 112] width 138 height 16
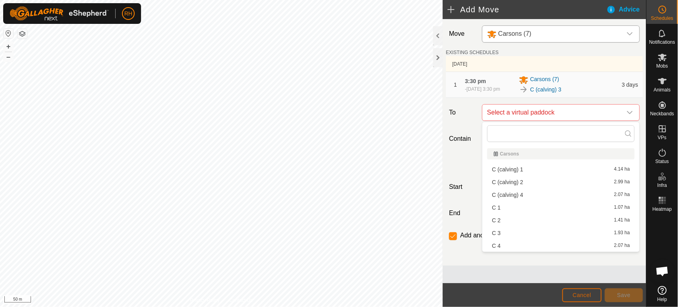
click at [596, 297] on button "Cancel" at bounding box center [581, 295] width 39 height 14
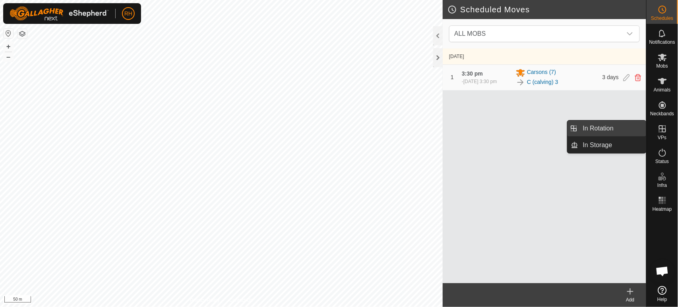
click at [605, 129] on link "In Rotation" at bounding box center [612, 128] width 68 height 16
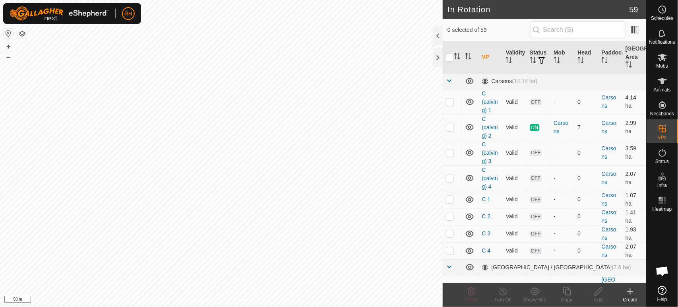
click at [451, 101] on p-checkbox at bounding box center [450, 102] width 8 height 6
checkbox input "true"
click at [596, 292] on icon at bounding box center [598, 291] width 8 height 8
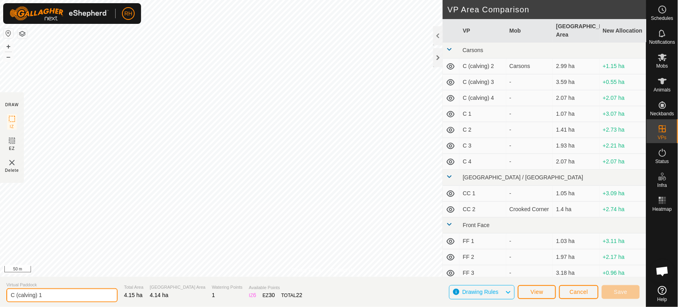
click at [89, 294] on input "C (calving) 1" at bounding box center [61, 295] width 111 height 14
type input "C (calving)"
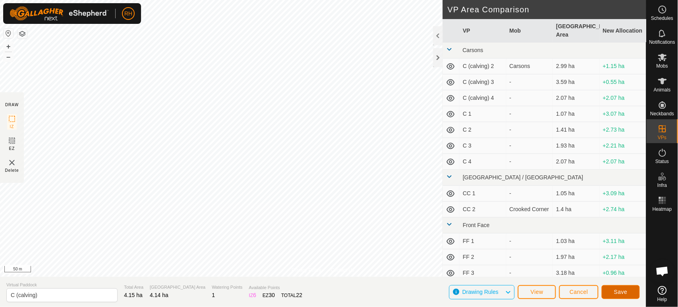
click at [629, 293] on button "Save" at bounding box center [621, 292] width 38 height 14
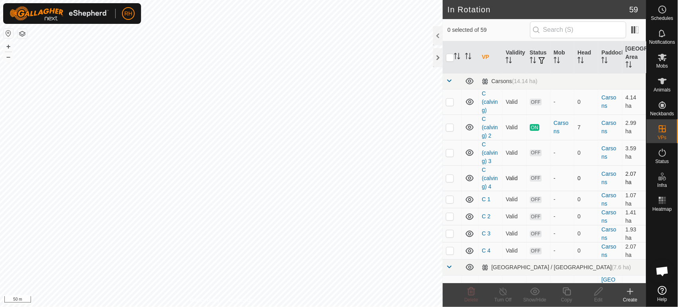
click at [450, 179] on p-checkbox at bounding box center [450, 178] width 8 height 6
checkbox input "false"
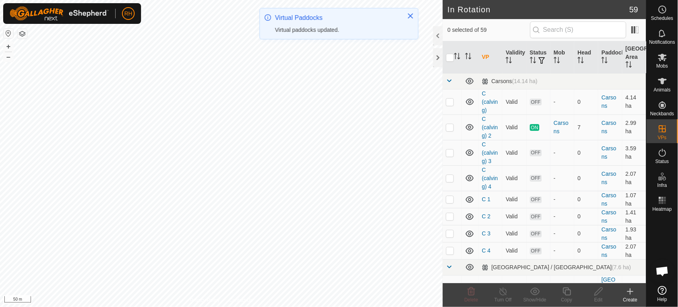
click at [451, 178] on p-checkbox at bounding box center [450, 178] width 8 height 6
checkbox input "true"
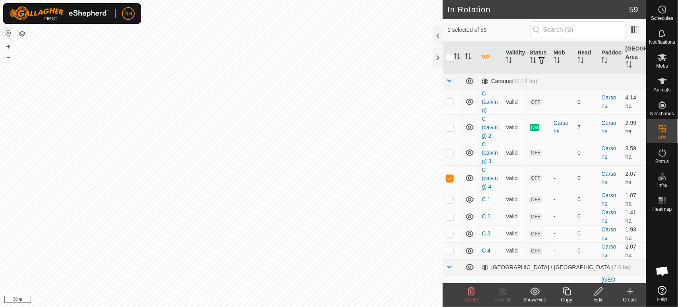
click at [600, 290] on icon at bounding box center [599, 291] width 10 height 10
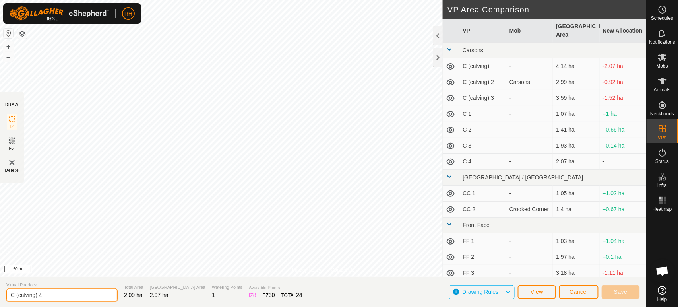
click at [90, 293] on input "C (calving) 4" at bounding box center [61, 295] width 111 height 14
type input "C (calving) 1"
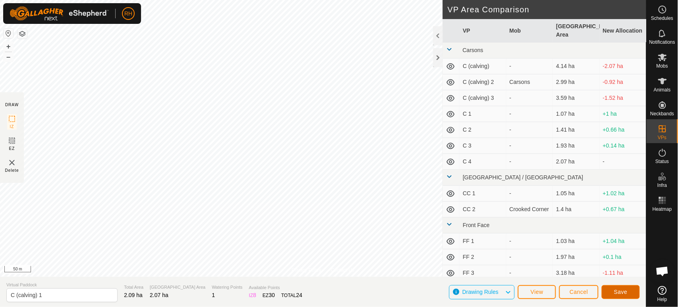
click at [620, 292] on span "Save" at bounding box center [621, 291] width 14 height 6
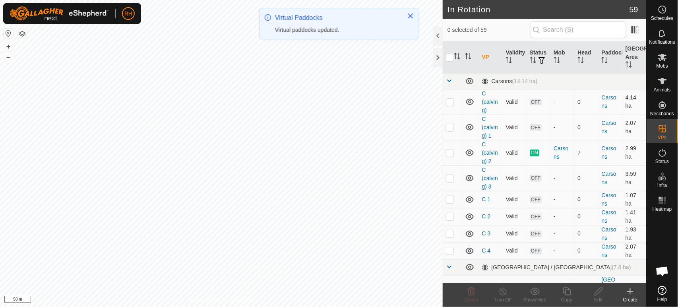
click at [449, 103] on p-checkbox at bounding box center [450, 102] width 8 height 6
checkbox input "true"
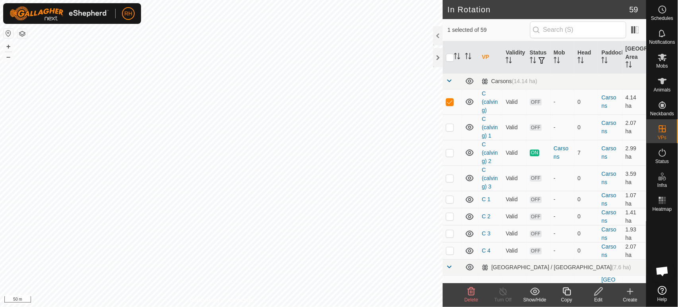
click at [601, 293] on icon at bounding box center [599, 291] width 10 height 10
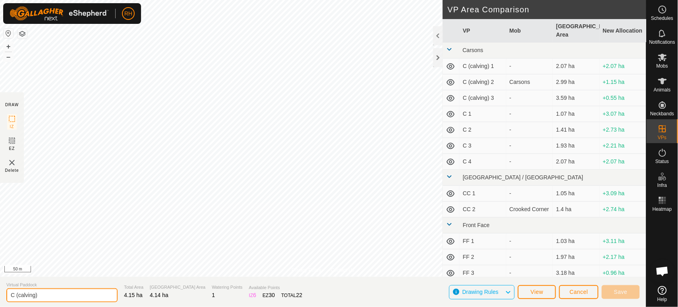
click at [69, 292] on input "C (calving)" at bounding box center [61, 295] width 111 height 14
type input "C (calving) 4"
click at [626, 294] on span "Save" at bounding box center [621, 291] width 14 height 6
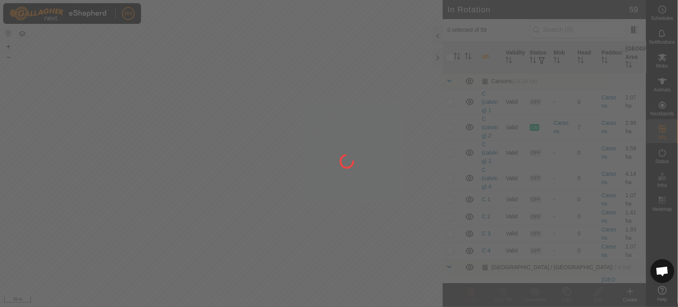
click at [661, 10] on div at bounding box center [339, 153] width 678 height 307
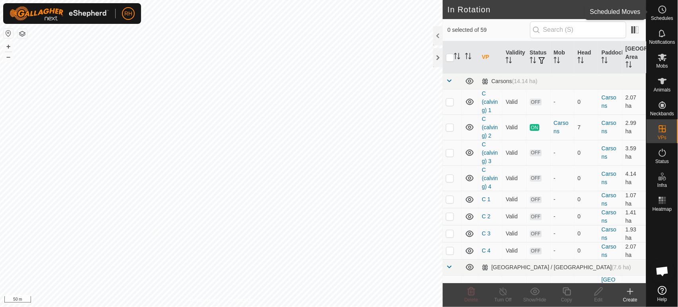
click at [666, 11] on circle at bounding box center [662, 9] width 7 height 7
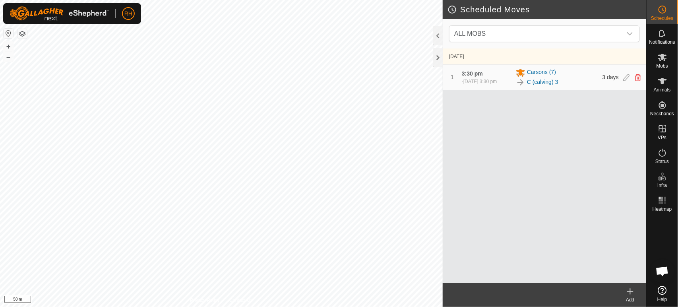
click at [630, 293] on icon at bounding box center [630, 291] width 0 height 6
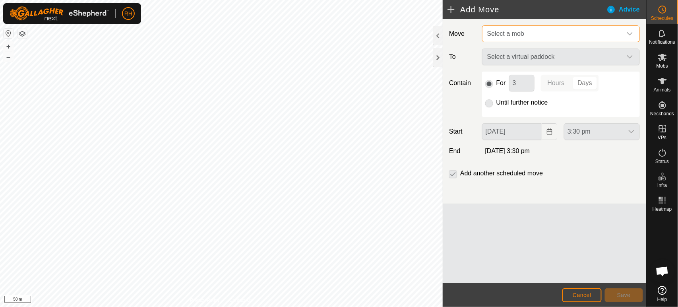
click at [528, 34] on span "Select a mob" at bounding box center [553, 34] width 138 height 16
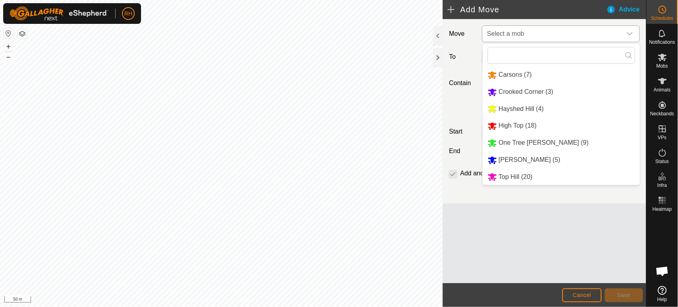
click at [511, 73] on li "Carsons (7)" at bounding box center [561, 75] width 157 height 16
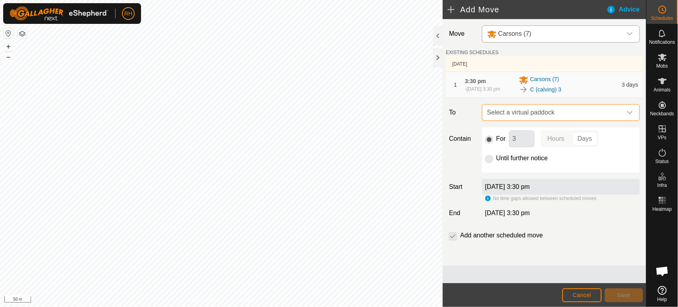
click at [512, 114] on span "Select a virtual paddock" at bounding box center [553, 112] width 138 height 16
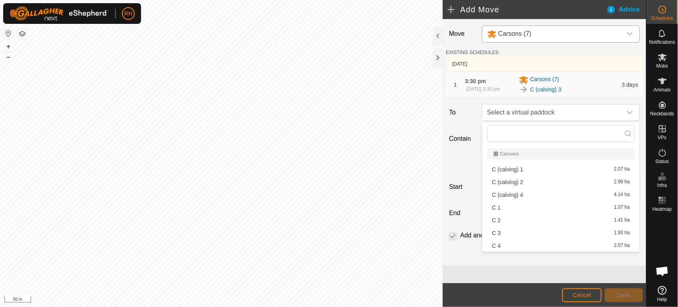
click at [516, 196] on li "C (calving) 4 4.14 ha" at bounding box center [560, 195] width 147 height 12
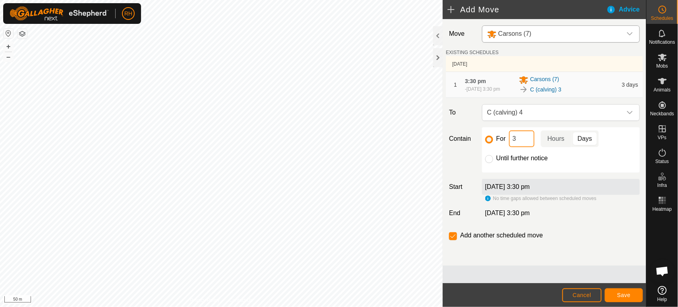
drag, startPoint x: 519, startPoint y: 139, endPoint x: 513, endPoint y: 139, distance: 6.0
click at [513, 139] on input "3" at bounding box center [521, 138] width 25 height 17
type input "8"
click at [629, 295] on span "Save" at bounding box center [624, 295] width 14 height 6
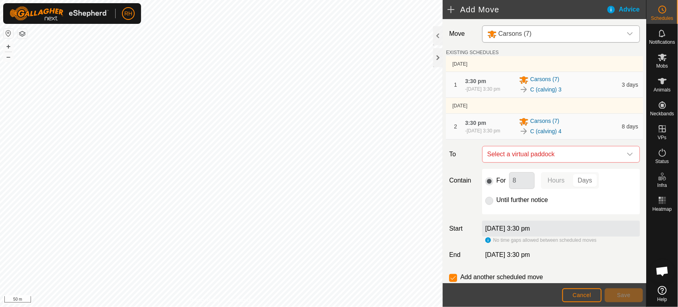
click at [495, 275] on label "Add another scheduled move" at bounding box center [501, 277] width 83 height 6
click at [583, 290] on button "Cancel" at bounding box center [581, 295] width 39 height 14
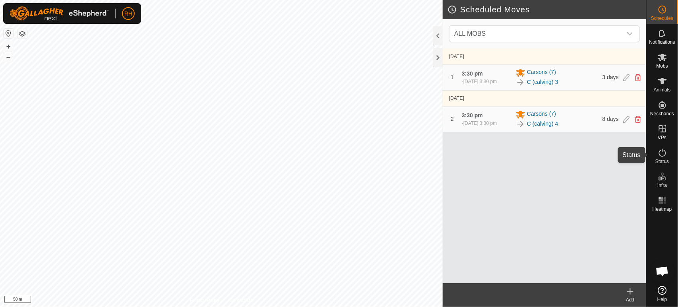
click at [664, 154] on icon at bounding box center [663, 153] width 10 height 10
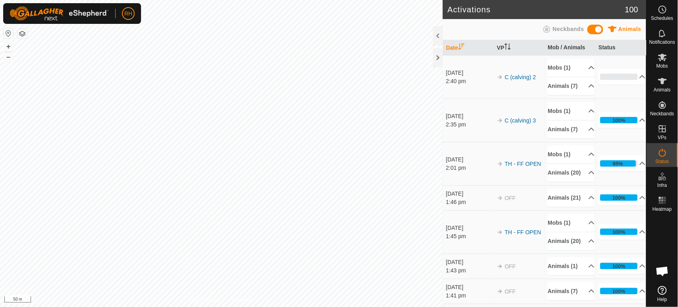
scroll to position [344, 0]
